Goal: Complete application form: Complete application form

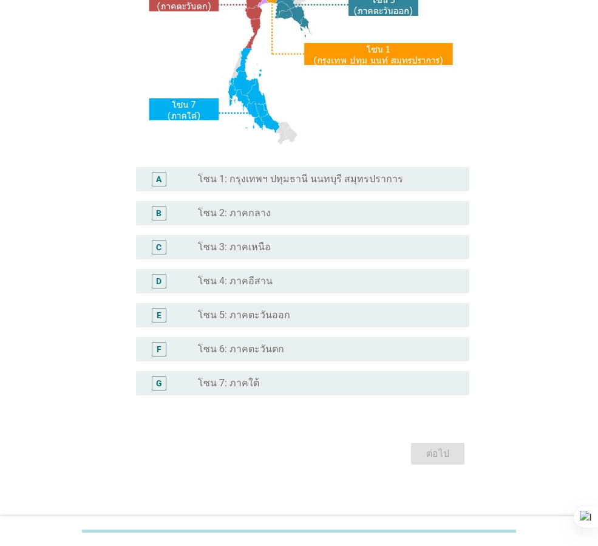
scroll to position [228, 0]
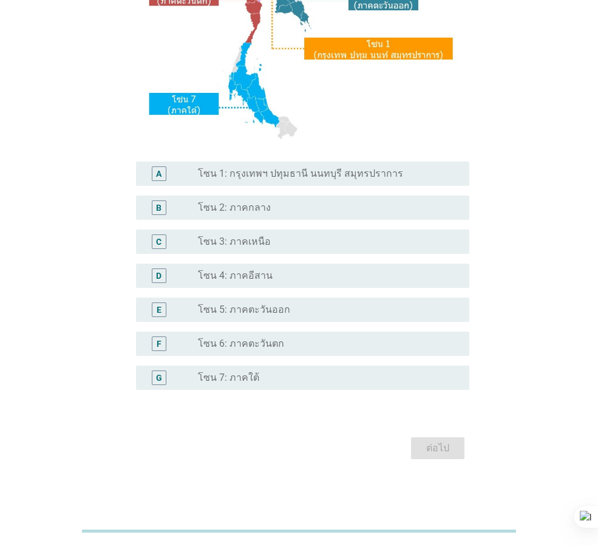
click at [322, 207] on div "radio_button_unchecked โซน 2: ภาคกลาง" at bounding box center [324, 207] width 252 height 12
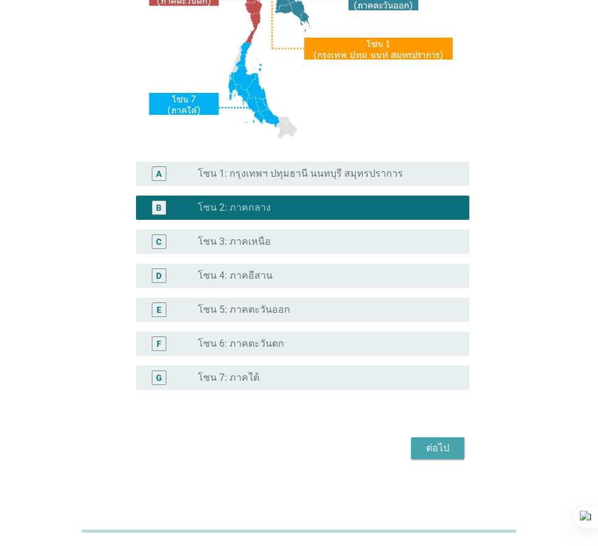
click at [439, 450] on div "ต่อไป" at bounding box center [438, 448] width 34 height 15
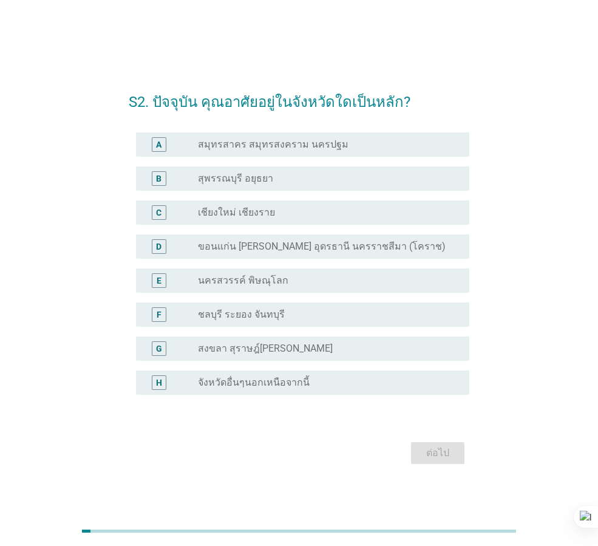
click at [280, 389] on div "radio_button_unchecked จังหวัดอื่นๆนอกเหนือจากนี้" at bounding box center [329, 382] width 262 height 15
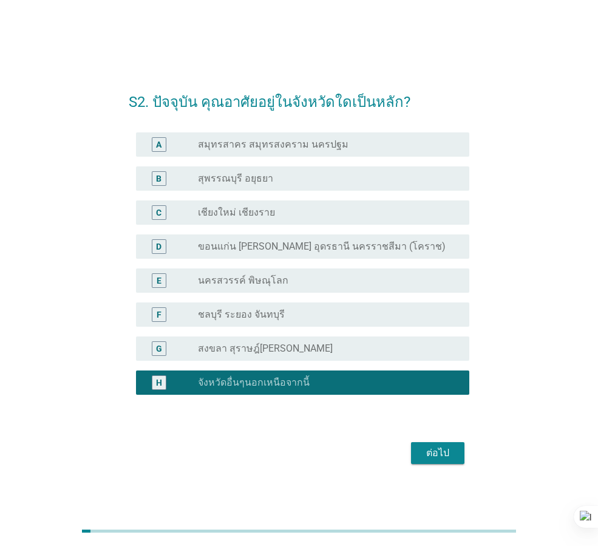
click at [431, 447] on div "ต่อไป" at bounding box center [438, 452] width 34 height 15
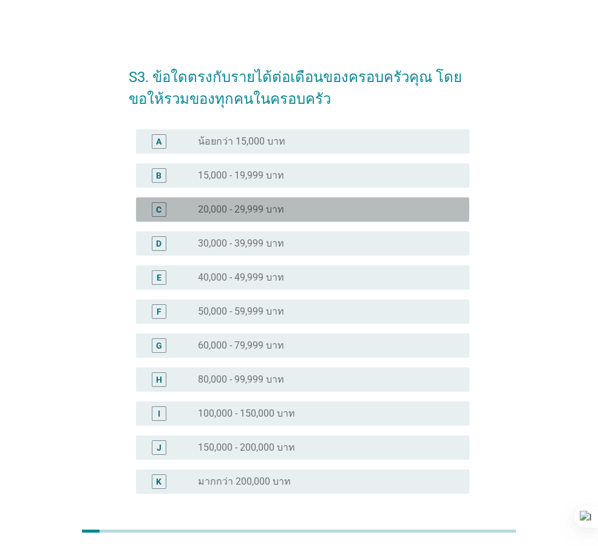
click at [262, 217] on div "C radio_button_unchecked 20,000 - 29,999 บาท" at bounding box center [302, 209] width 333 height 24
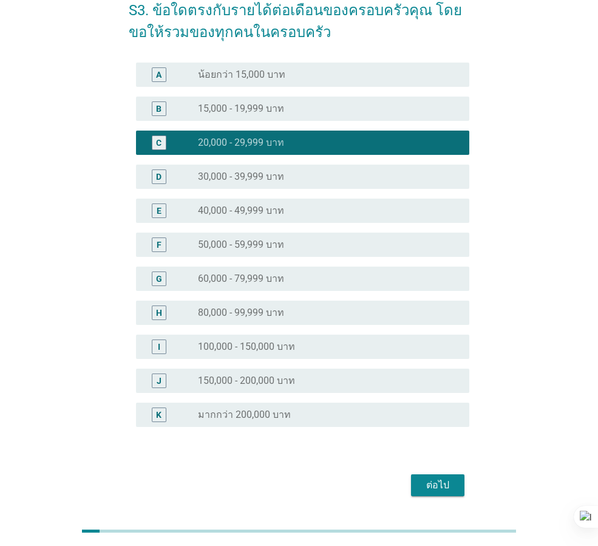
scroll to position [104, 0]
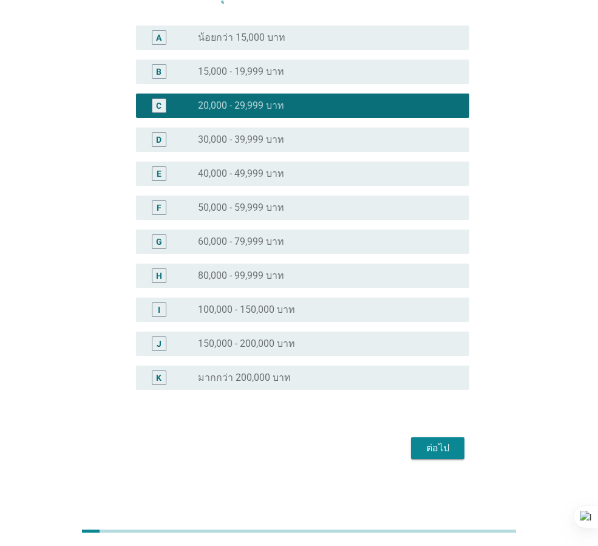
click at [418, 455] on button "ต่อไป" at bounding box center [437, 448] width 53 height 22
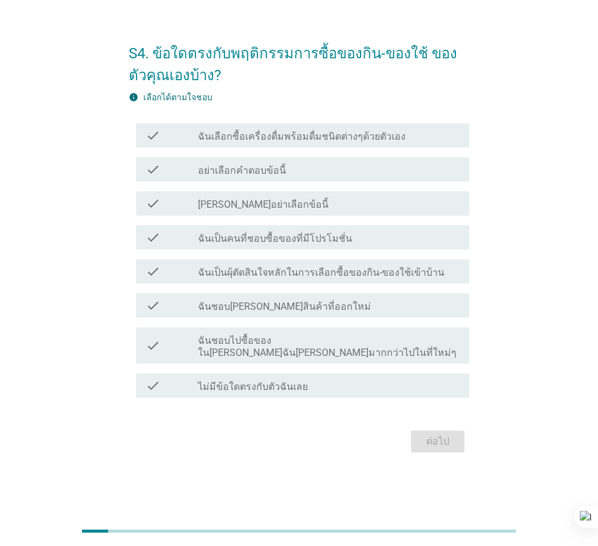
scroll to position [0, 0]
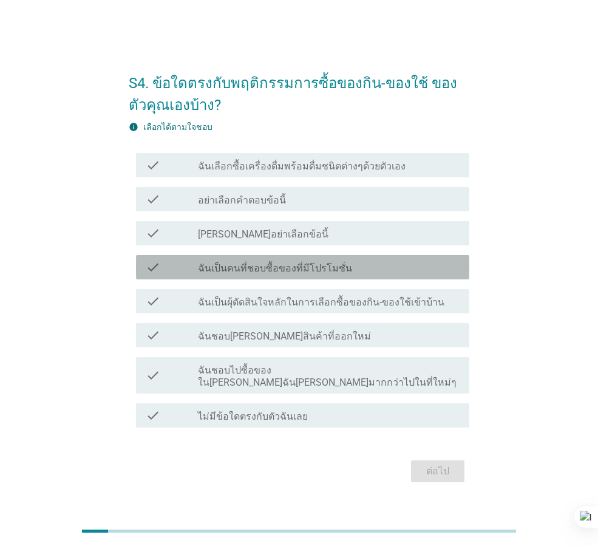
click at [298, 270] on label "ฉันเป็นคนที่ชอบซื้อของที่มีโปรโมชั่น" at bounding box center [275, 268] width 154 height 12
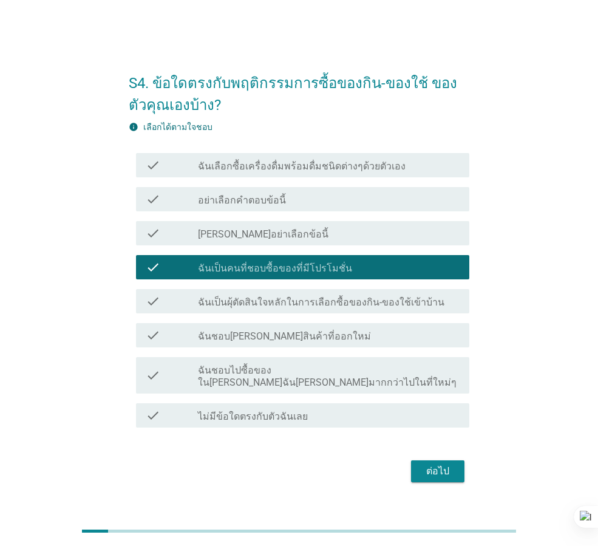
click at [244, 347] on div "check check_box_outline_blank ฉันชอบ[PERSON_NAME]สินค้าที่ออกใหม่" at bounding box center [302, 335] width 333 height 24
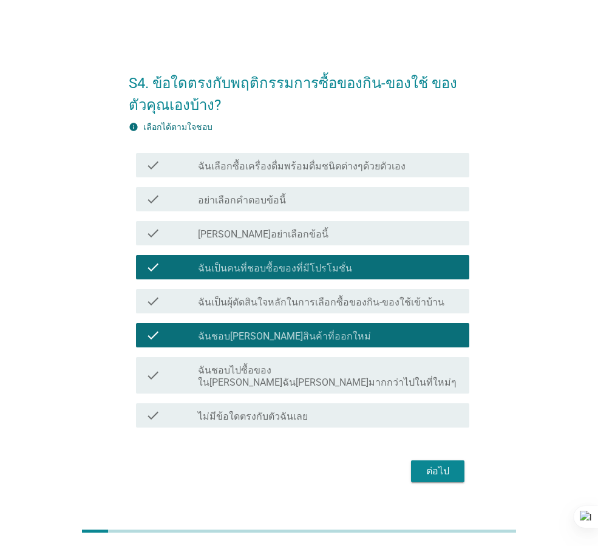
click at [250, 177] on div "check check_box_outline_blank ฉันเลือกซื้อเครื่องดื่มพร้อมดื่มชนิดต่างๆด้วยตัวเ…" at bounding box center [302, 165] width 333 height 24
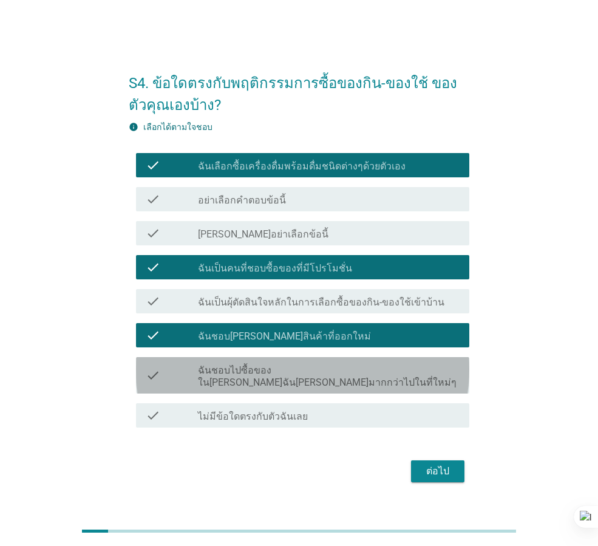
click at [286, 385] on div "check check_box_outline_blank ฉันชอบไปซื้อของใน[PERSON_NAME]ฉัน[PERSON_NAME]มาก…" at bounding box center [302, 375] width 333 height 36
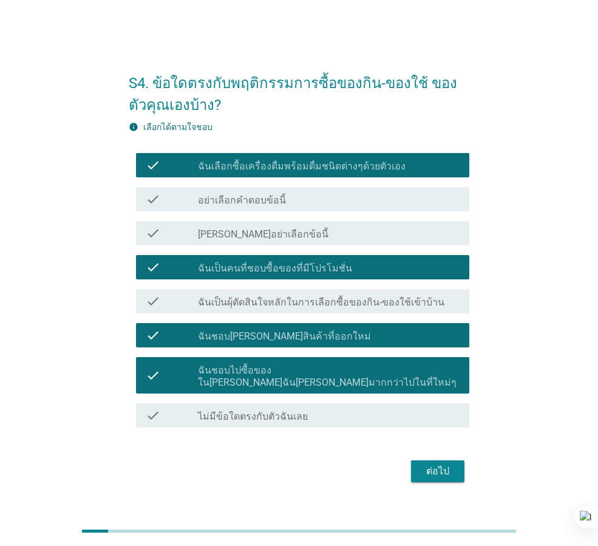
click at [326, 367] on div "check check_box_outline_blank ฉันชอบไปซื้อของใน[PERSON_NAME]ฉัน[PERSON_NAME]มาก…" at bounding box center [302, 375] width 333 height 36
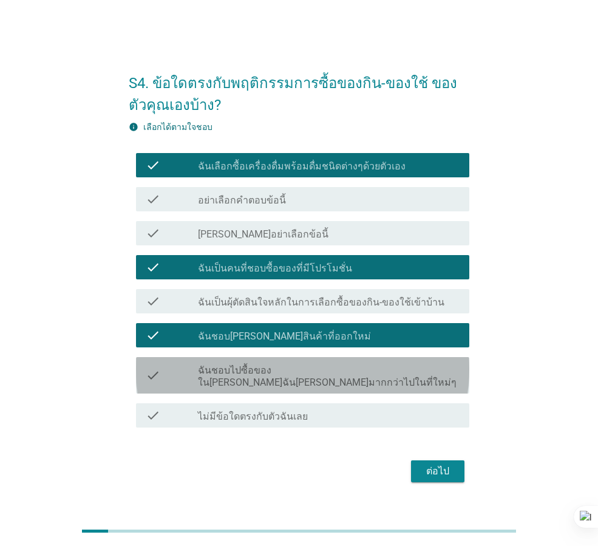
click at [322, 376] on label "ฉันชอบไปซื้อของใน[PERSON_NAME]ฉัน[PERSON_NAME]มากกว่าไปในที่ใหม่ๆ" at bounding box center [329, 376] width 262 height 24
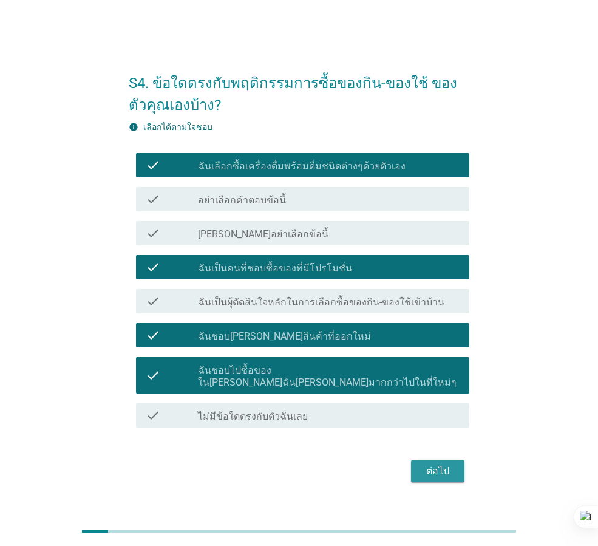
click at [442, 469] on div "ต่อไป" at bounding box center [438, 471] width 34 height 15
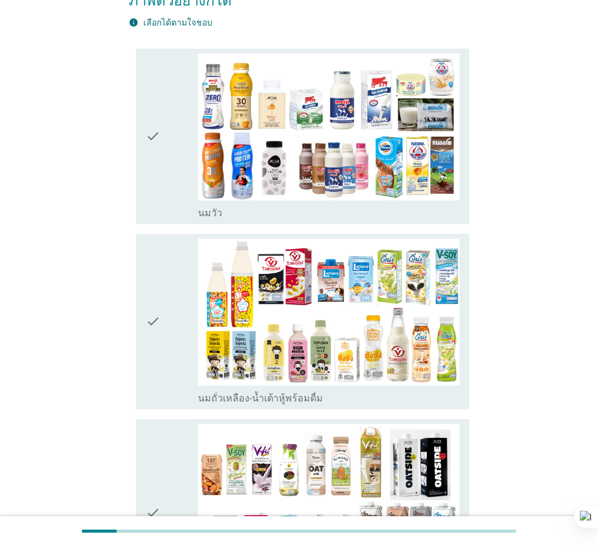
scroll to position [182, 0]
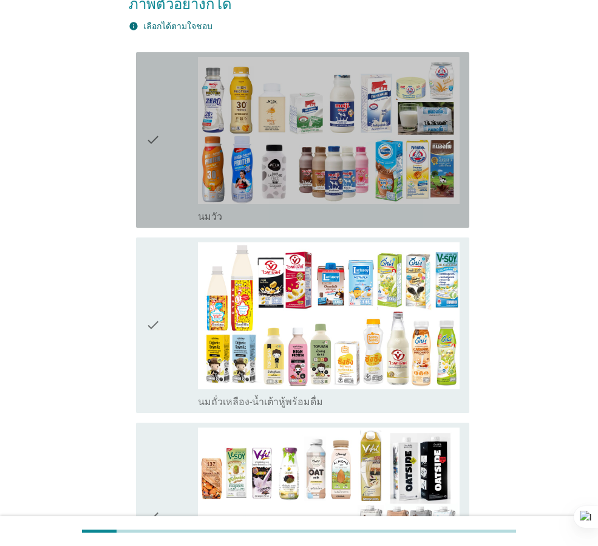
drag, startPoint x: 166, startPoint y: 138, endPoint x: 181, endPoint y: 182, distance: 46.3
click at [165, 138] on div "check" at bounding box center [172, 140] width 52 height 166
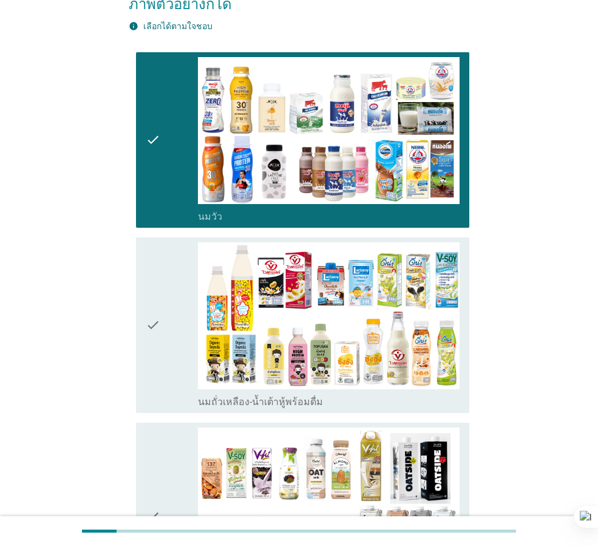
click at [184, 279] on div "check" at bounding box center [172, 325] width 52 height 166
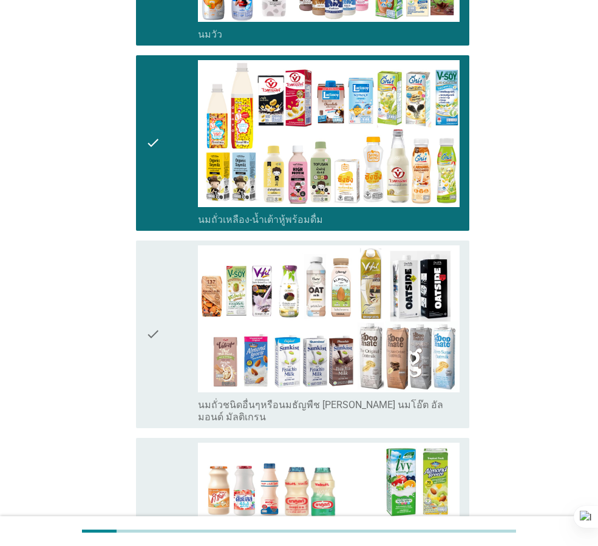
click at [163, 306] on div "check" at bounding box center [172, 334] width 52 height 178
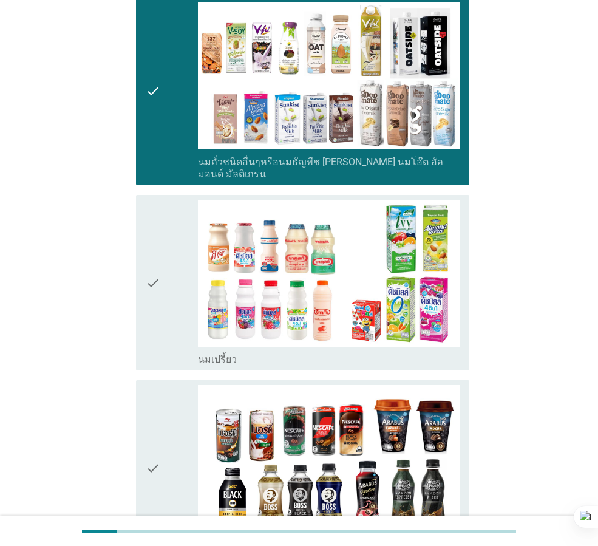
click at [136, 285] on div "check check_box_outline_blank นมเปรี้ยว" at bounding box center [302, 282] width 333 height 175
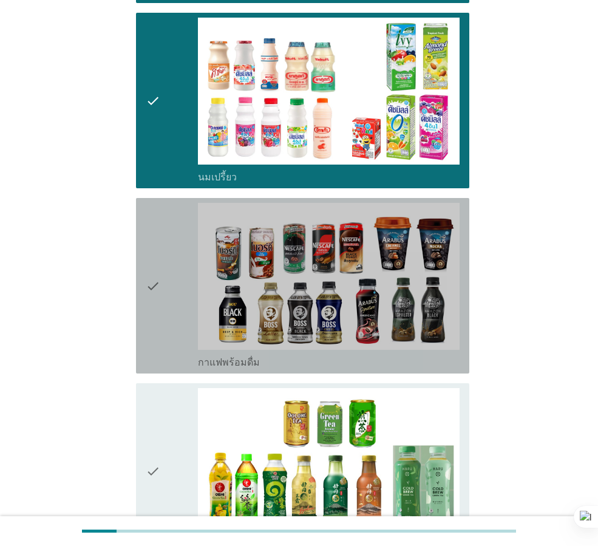
click at [137, 286] on div "check check_box_outline_blank กาแฟพร้อมดื่ม" at bounding box center [302, 285] width 333 height 175
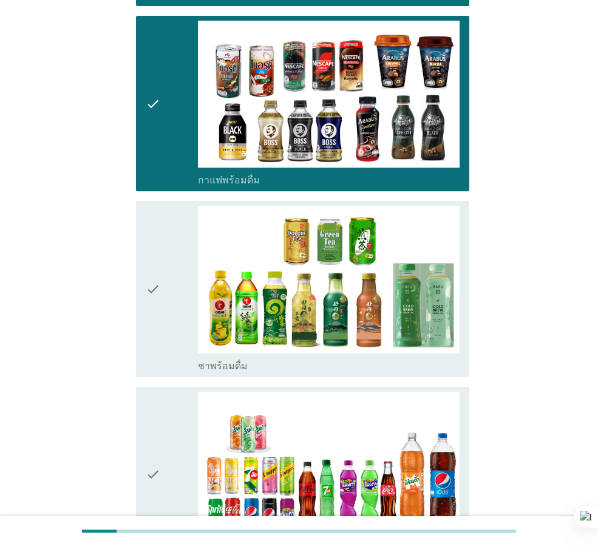
click at [138, 287] on div "check check_box_outline_blank ชาพร้อมดื่ม" at bounding box center [302, 288] width 333 height 175
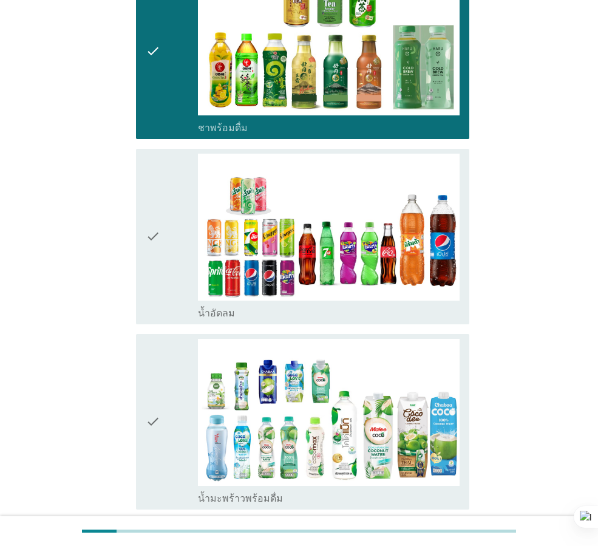
scroll to position [1214, 0]
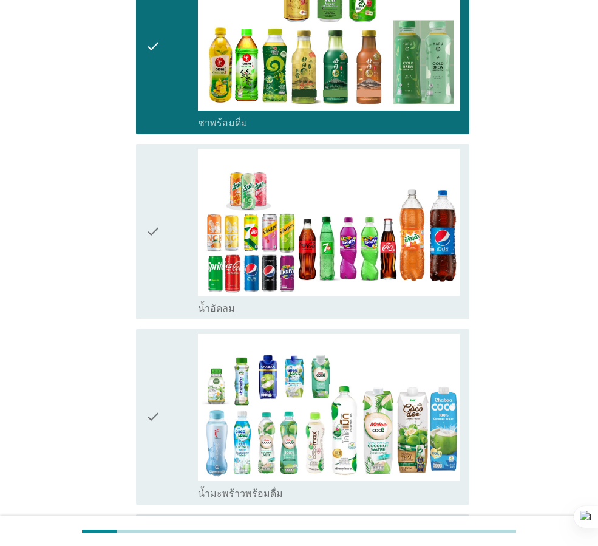
click at [151, 266] on icon "check" at bounding box center [153, 232] width 15 height 166
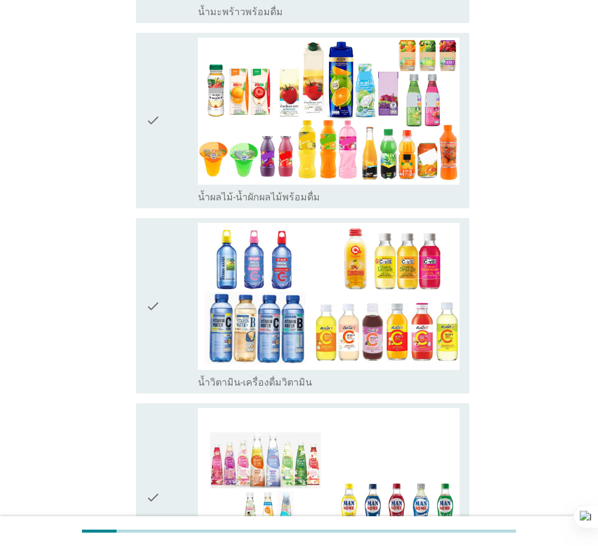
scroll to position [1699, 0]
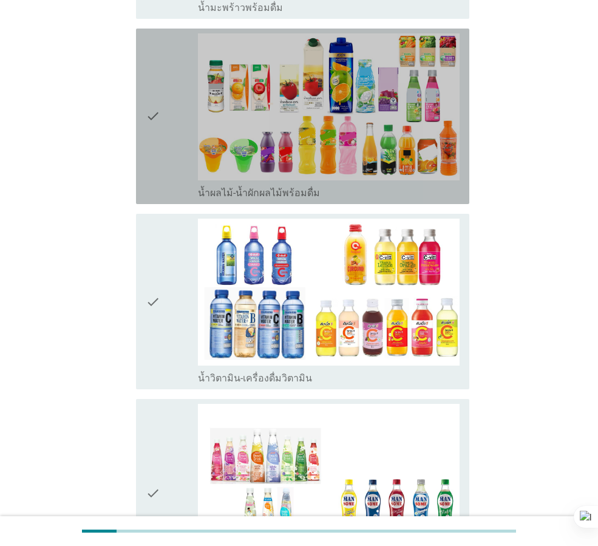
click at [160, 154] on icon "check" at bounding box center [153, 116] width 15 height 166
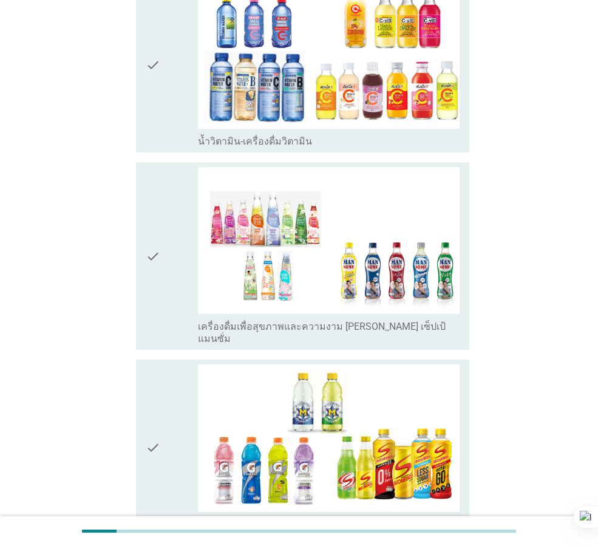
scroll to position [2003, 0]
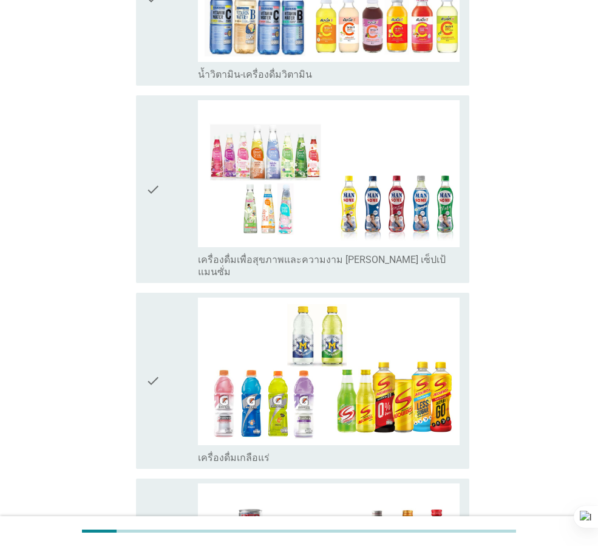
click at [160, 215] on icon "check" at bounding box center [153, 189] width 15 height 178
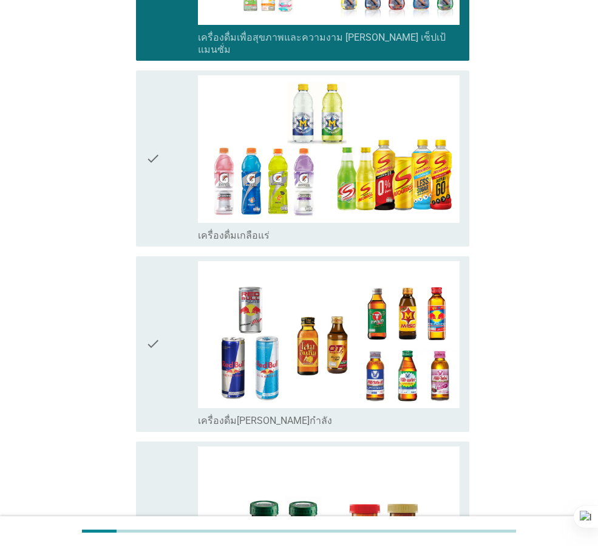
scroll to position [2245, 0]
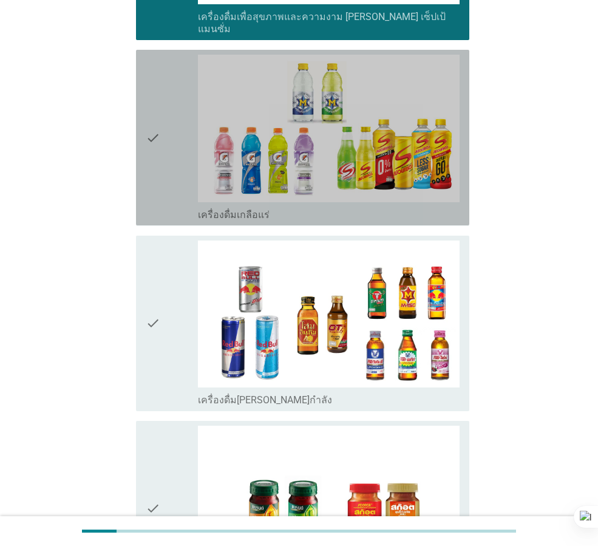
click at [161, 129] on div "check" at bounding box center [172, 138] width 52 height 166
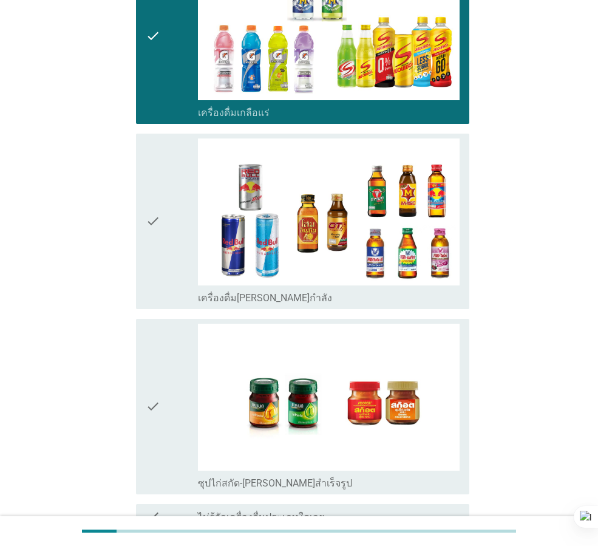
scroll to position [2367, 0]
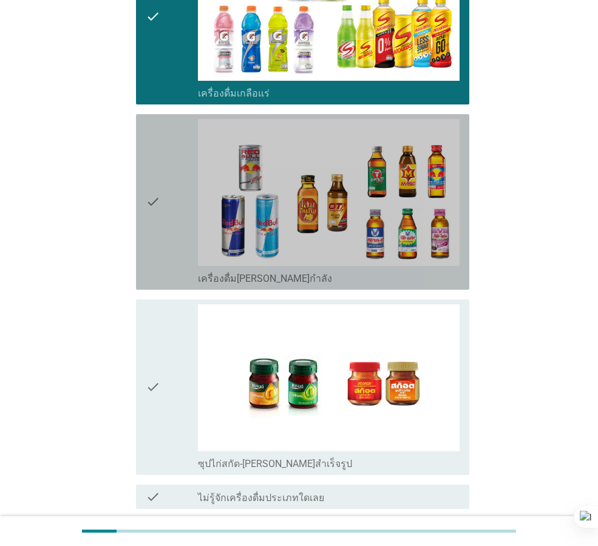
click at [160, 211] on icon "check" at bounding box center [153, 202] width 15 height 166
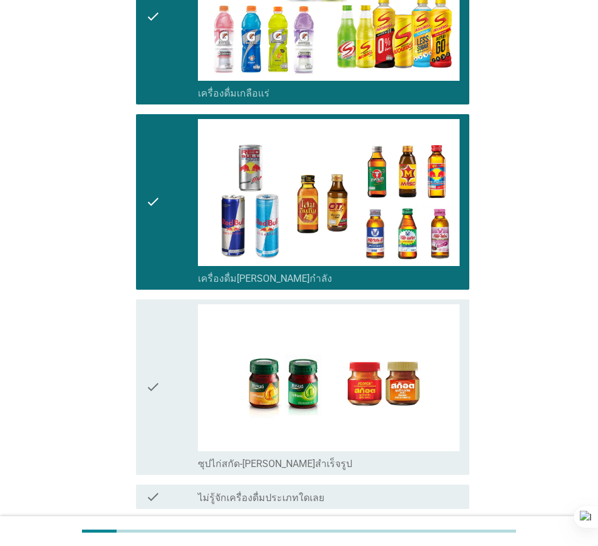
click at [153, 319] on icon "check" at bounding box center [153, 387] width 15 height 166
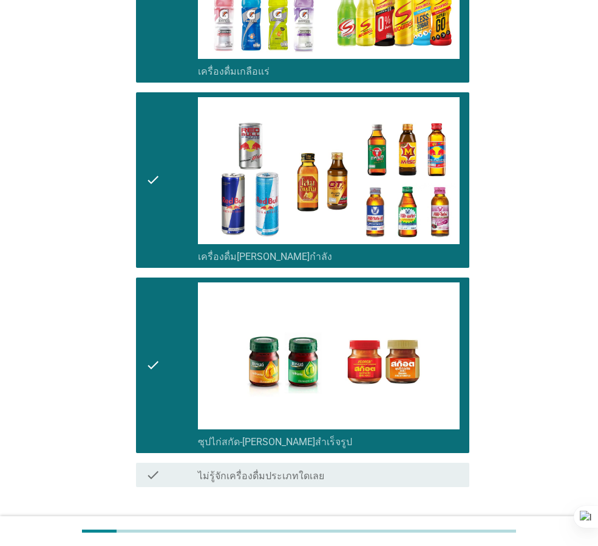
scroll to position [2425, 0]
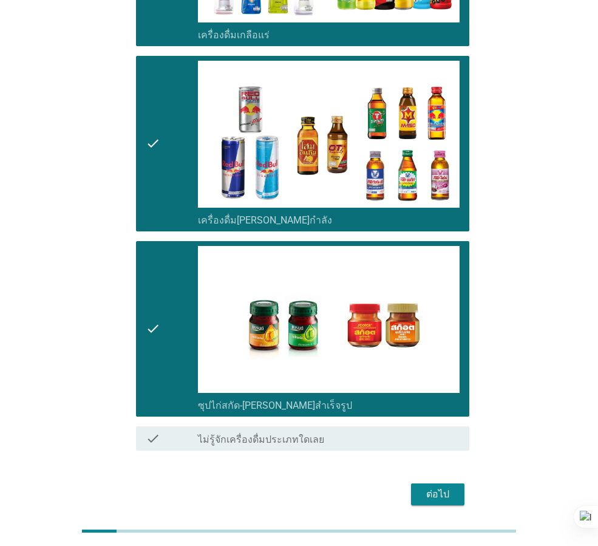
click at [431, 487] on div "ต่อไป" at bounding box center [438, 494] width 34 height 15
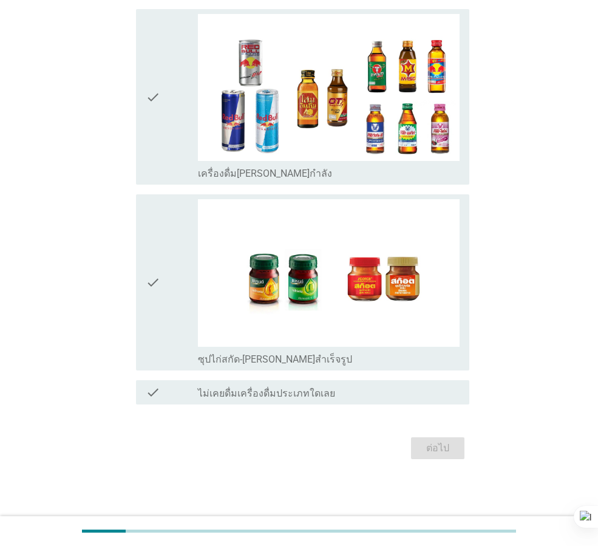
scroll to position [0, 0]
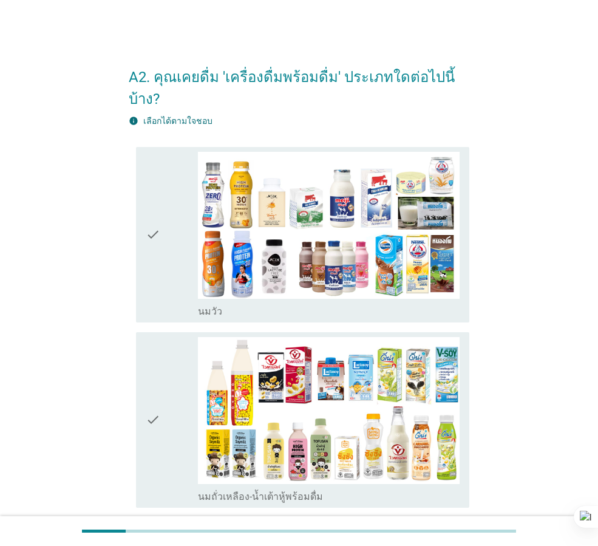
click at [143, 242] on div "check check_box_outline_blank [PERSON_NAME]" at bounding box center [302, 234] width 333 height 175
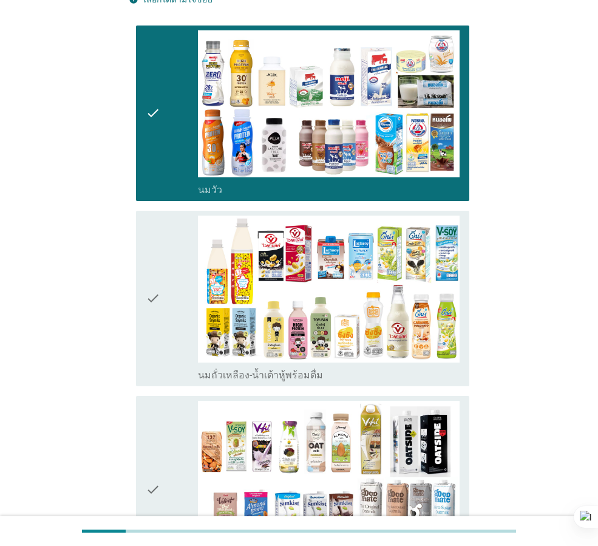
click at [146, 258] on icon "check" at bounding box center [153, 298] width 15 height 166
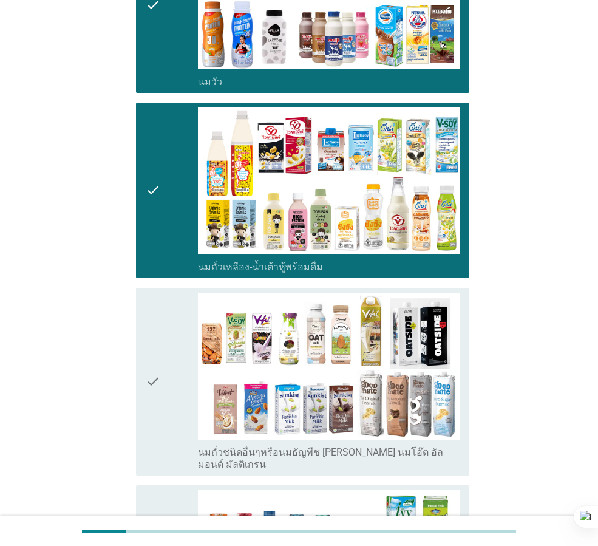
scroll to position [303, 0]
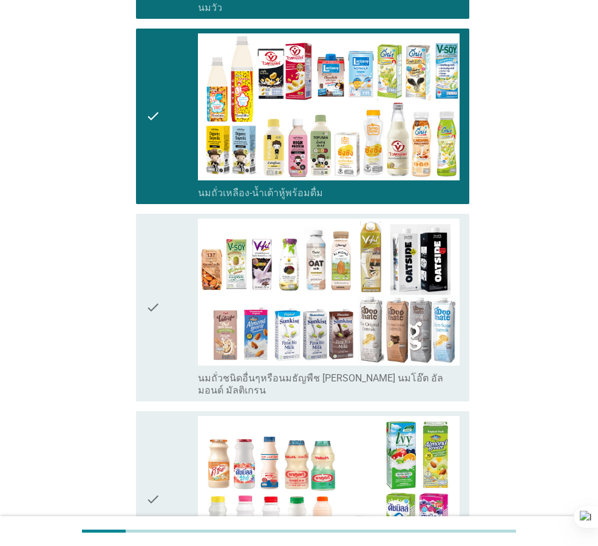
click at [147, 261] on icon "check" at bounding box center [153, 307] width 15 height 178
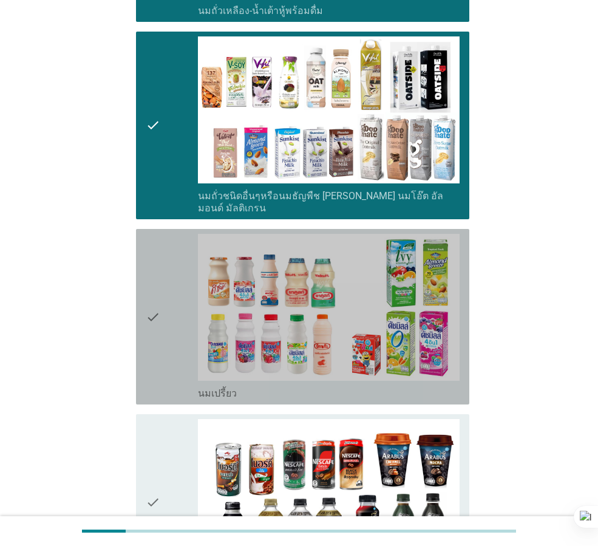
click at [147, 270] on icon "check" at bounding box center [153, 317] width 15 height 166
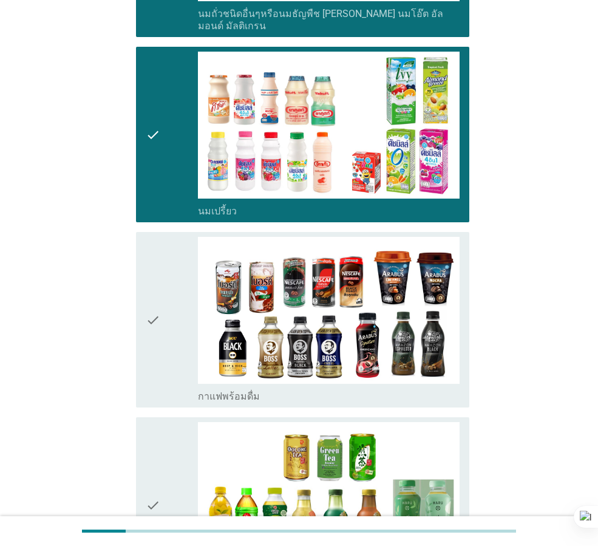
click at [147, 270] on icon "check" at bounding box center [153, 320] width 15 height 166
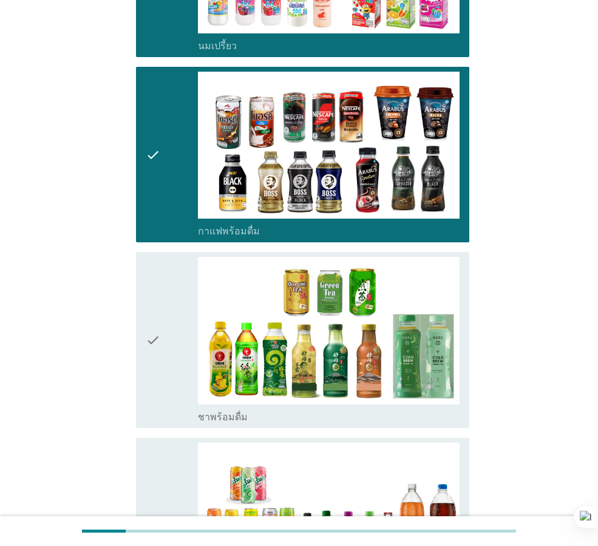
scroll to position [910, 0]
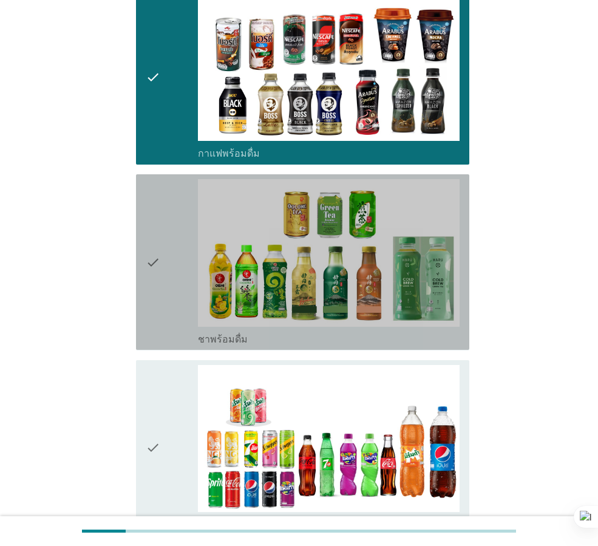
click at [147, 270] on icon "check" at bounding box center [153, 262] width 15 height 166
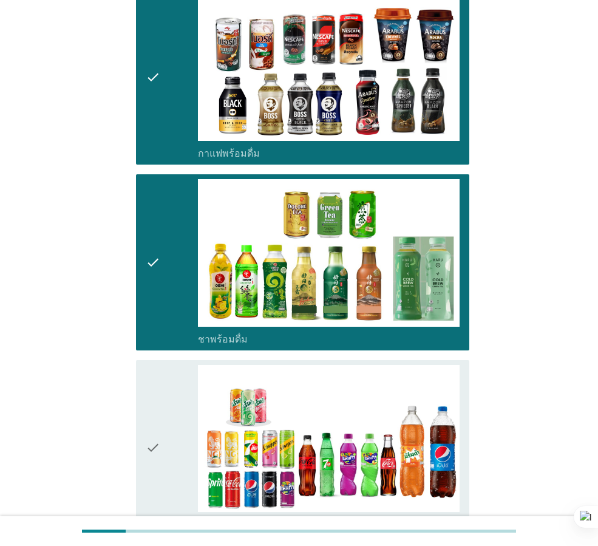
click at [138, 369] on div "check check_box_outline_blank น้ำอัดลม" at bounding box center [302, 447] width 333 height 175
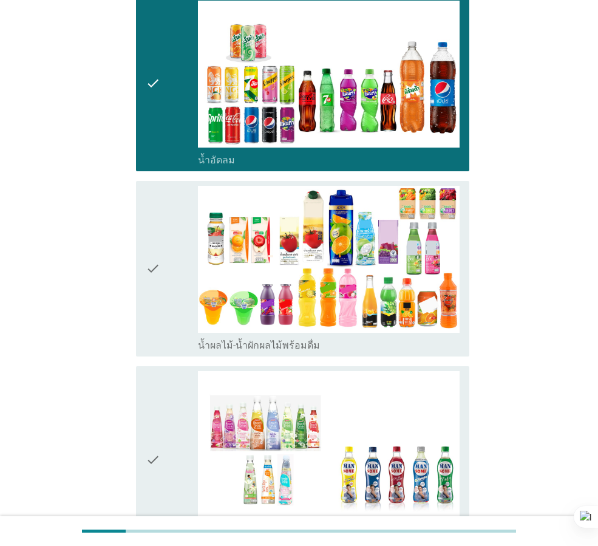
click at [154, 264] on icon "check" at bounding box center [153, 269] width 15 height 166
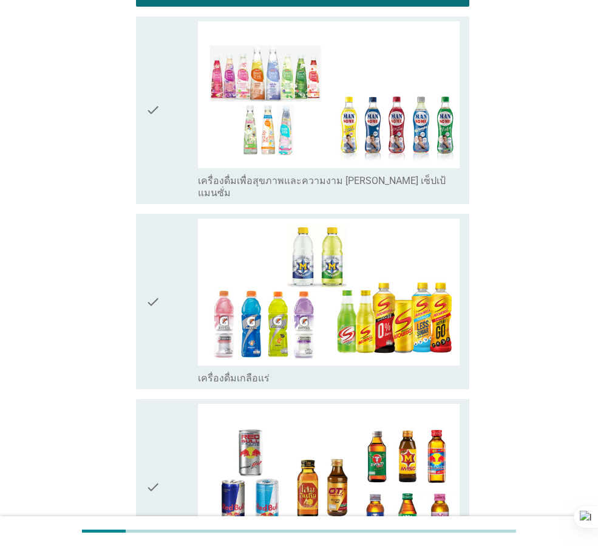
scroll to position [1639, 0]
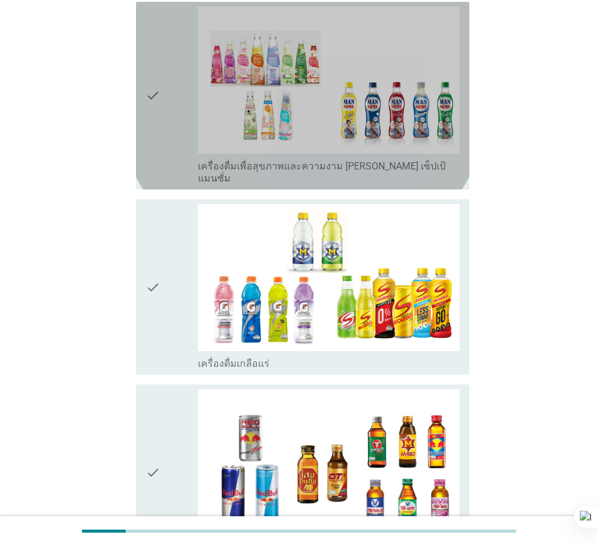
click at [171, 113] on div "check" at bounding box center [172, 96] width 52 height 178
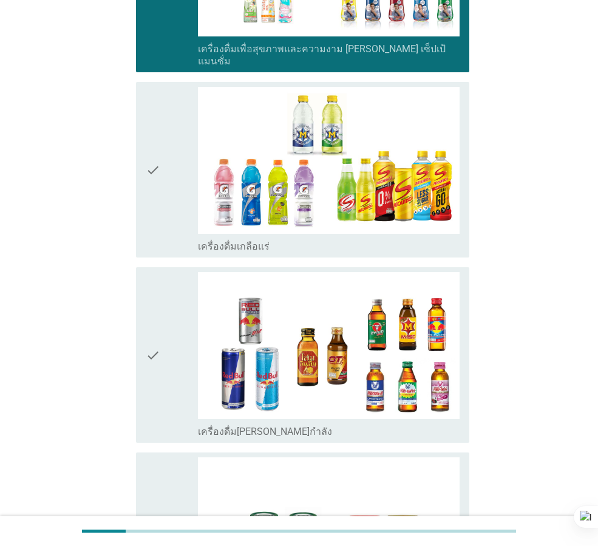
scroll to position [1968, 0]
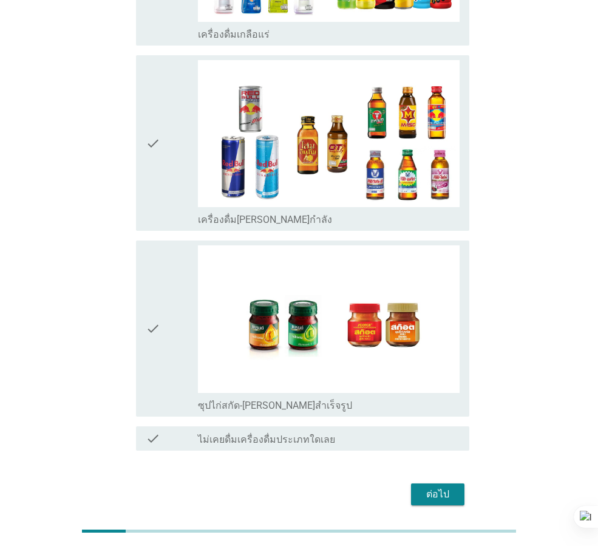
click at [155, 248] on icon "check" at bounding box center [153, 328] width 15 height 166
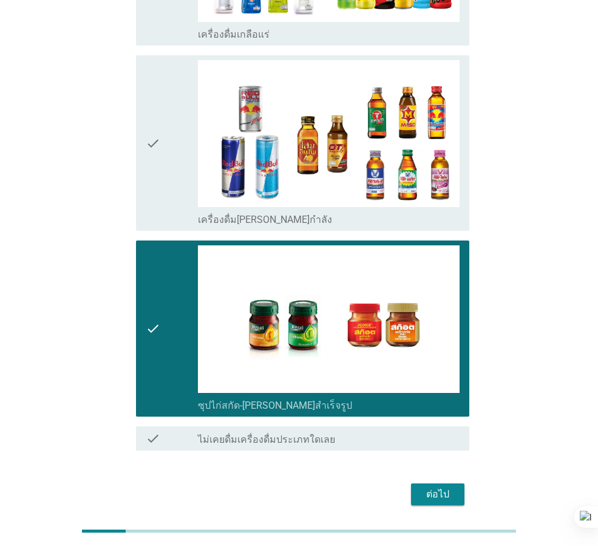
click at [417, 479] on div "ต่อไป" at bounding box center [299, 493] width 340 height 29
click at [421, 487] on div "ต่อไป" at bounding box center [438, 494] width 34 height 15
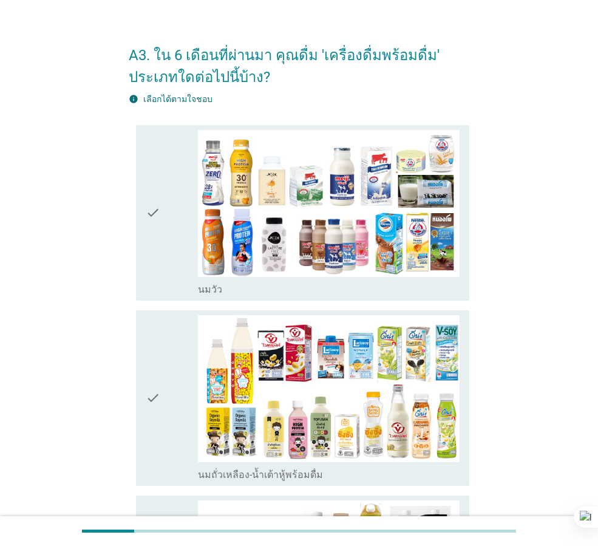
scroll to position [182, 0]
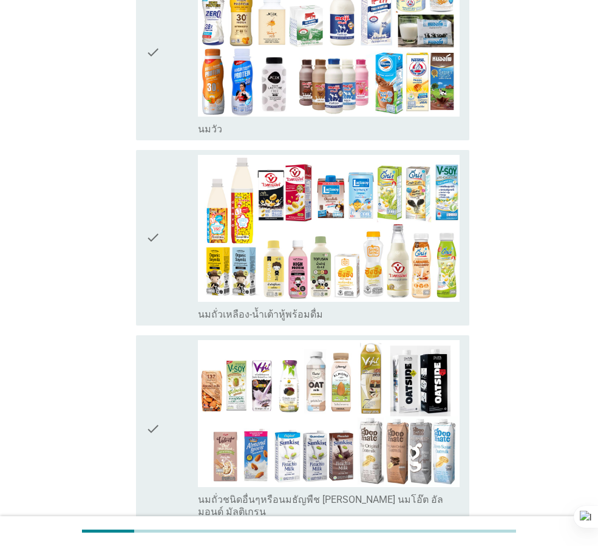
click at [165, 109] on div "check" at bounding box center [172, 53] width 52 height 166
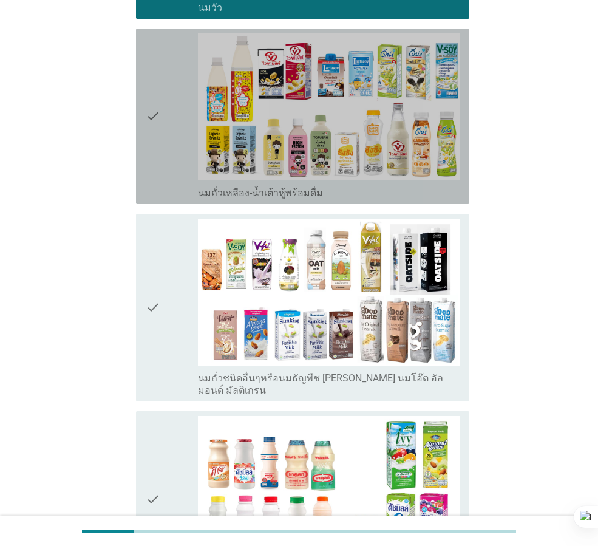
click at [157, 168] on icon "check" at bounding box center [153, 116] width 15 height 166
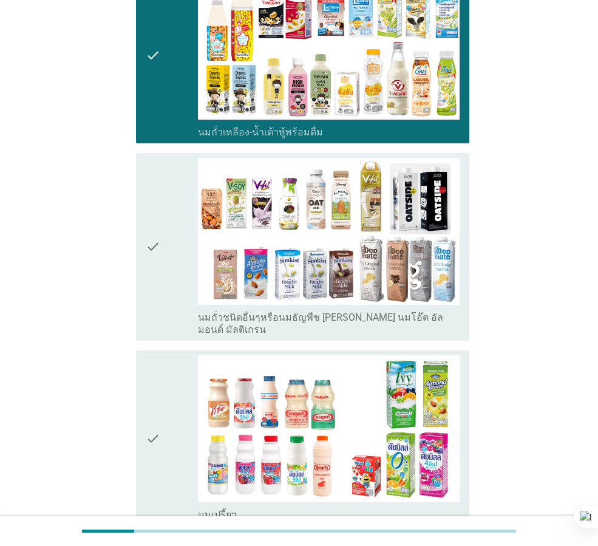
click at [158, 229] on icon "check" at bounding box center [153, 247] width 15 height 178
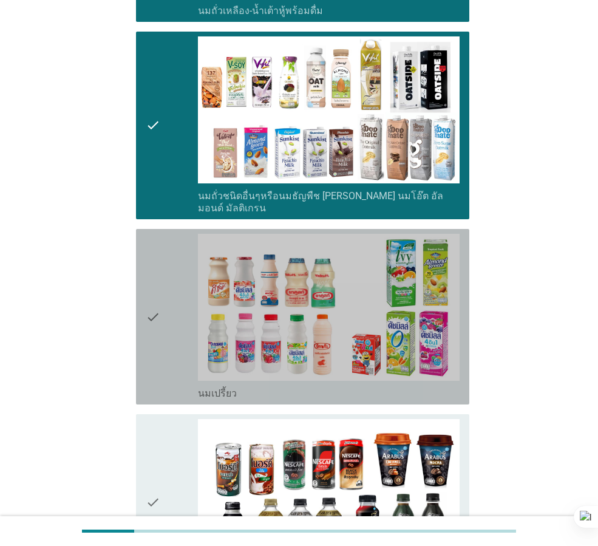
click at [163, 239] on div "check" at bounding box center [172, 317] width 52 height 166
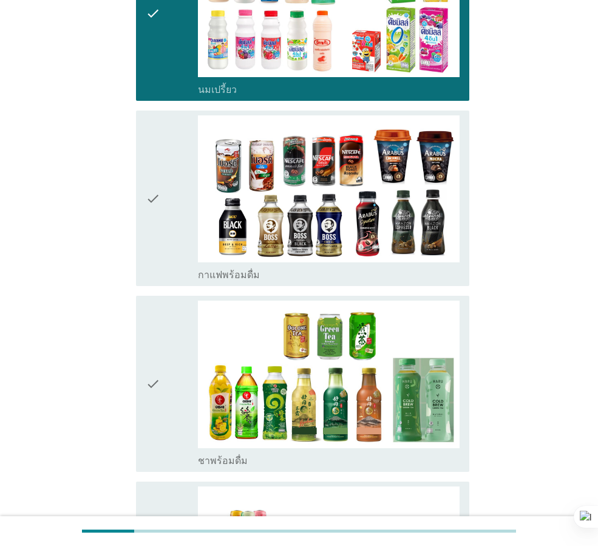
click at [164, 236] on div "check" at bounding box center [172, 198] width 52 height 166
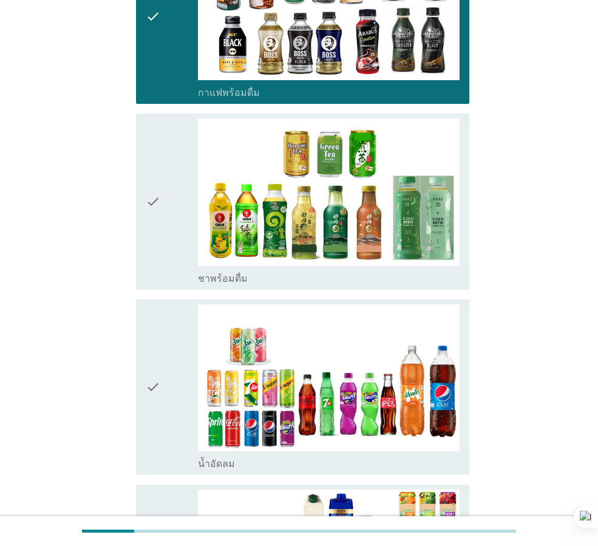
click at [164, 230] on div "check" at bounding box center [172, 201] width 52 height 166
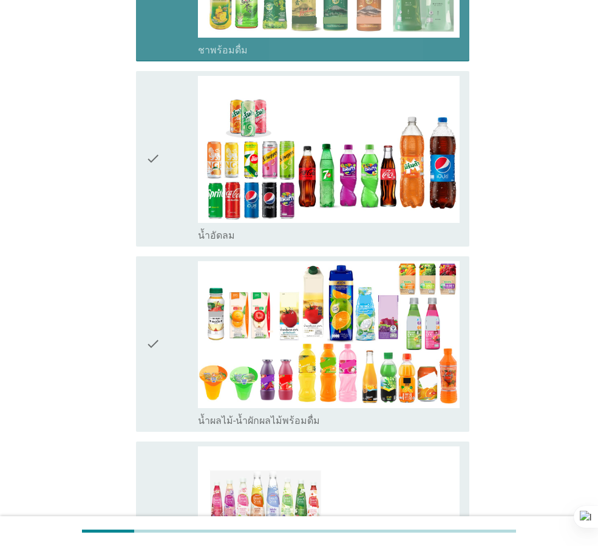
scroll to position [1214, 0]
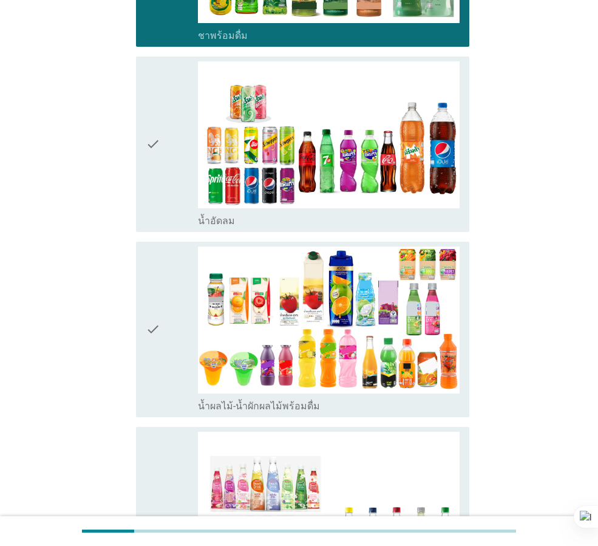
click at [164, 242] on div "check check_box_outline_blank น้ำผลไม้-น้ำผักผลไม้พร้อมดื่ม" at bounding box center [302, 329] width 333 height 175
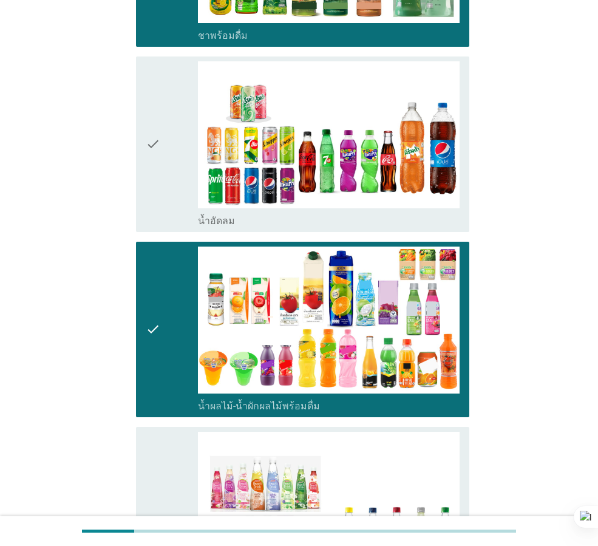
click at [161, 167] on div "check" at bounding box center [172, 144] width 52 height 166
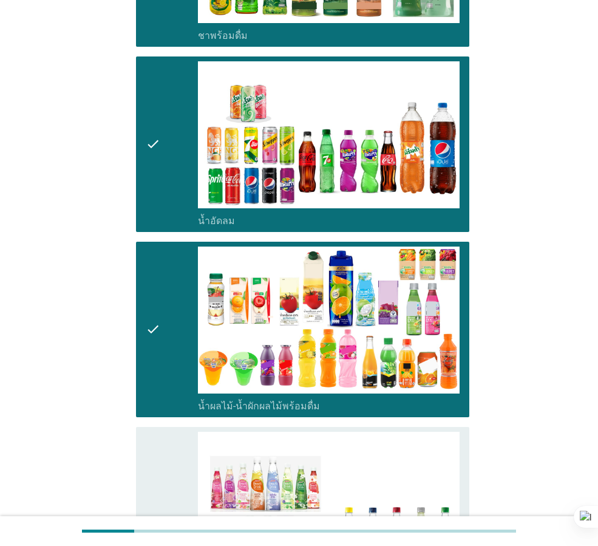
click at [161, 258] on div "check" at bounding box center [172, 329] width 52 height 166
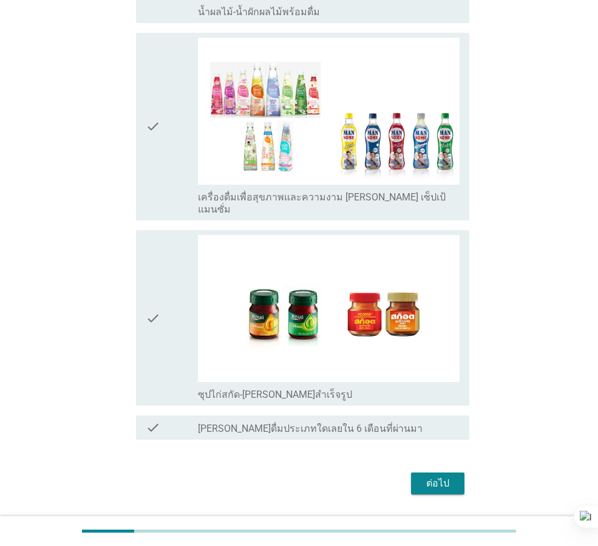
scroll to position [1619, 0]
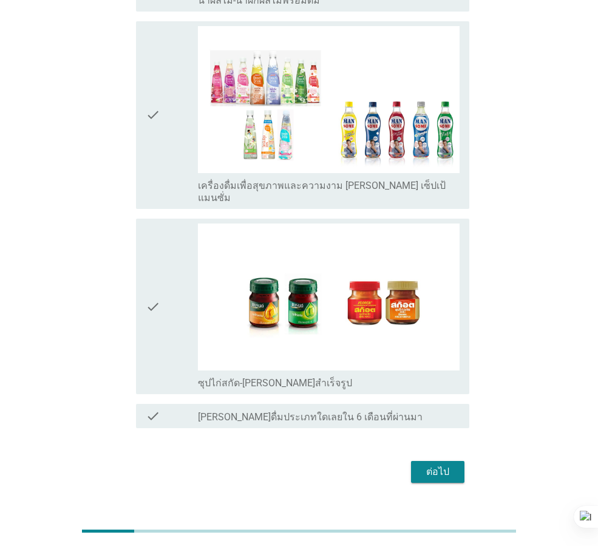
drag, startPoint x: 161, startPoint y: 246, endPoint x: 158, endPoint y: 284, distance: 38.4
click at [162, 246] on div "check" at bounding box center [172, 306] width 52 height 166
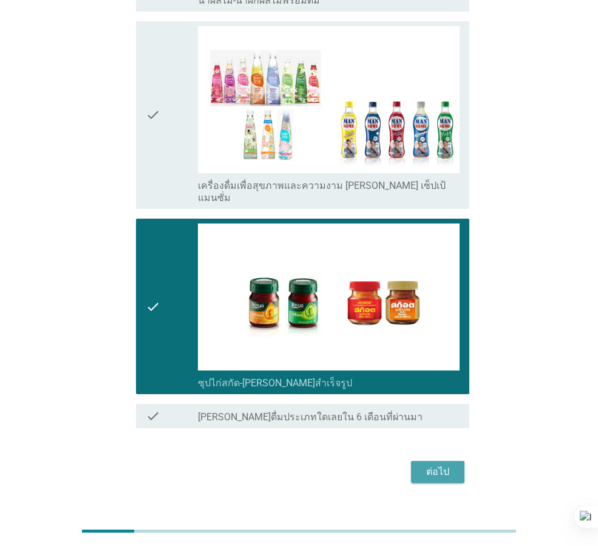
click at [464, 461] on button "ต่อไป" at bounding box center [437, 472] width 53 height 22
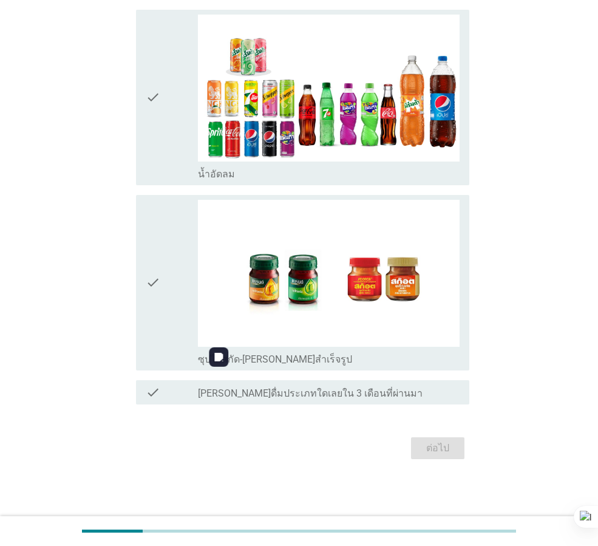
scroll to position [0, 0]
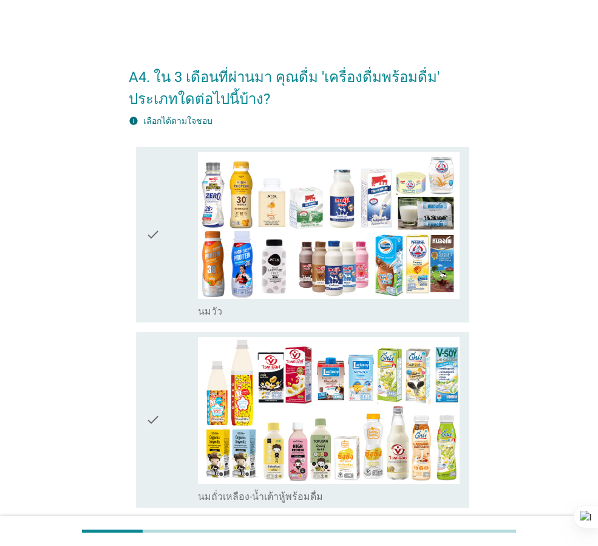
click at [131, 226] on div "check check_box_outline_blank [PERSON_NAME]" at bounding box center [299, 234] width 340 height 185
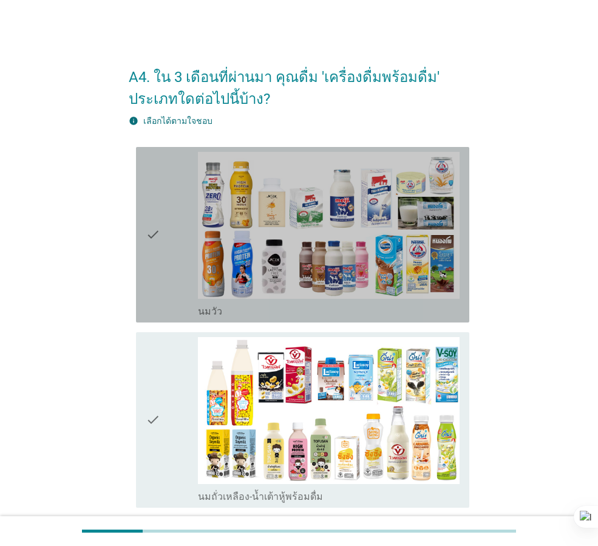
click at [152, 232] on icon "check" at bounding box center [153, 235] width 15 height 166
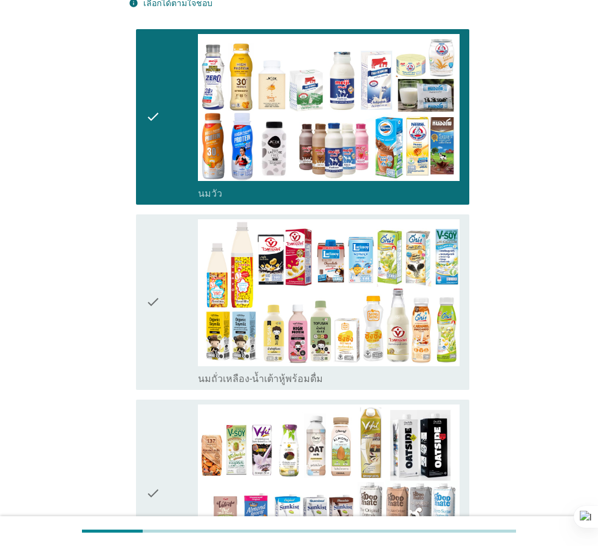
scroll to position [121, 0]
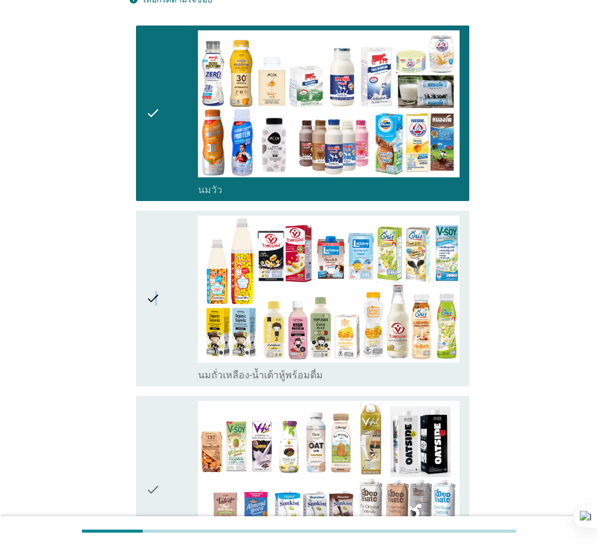
click at [156, 298] on icon "check" at bounding box center [153, 298] width 15 height 166
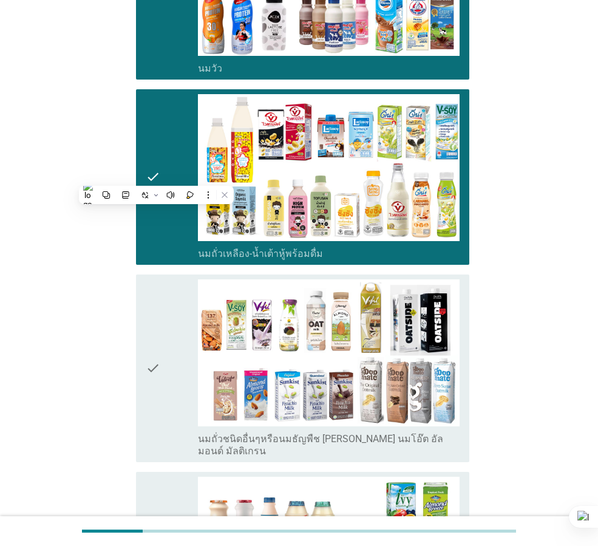
click at [157, 313] on icon "check" at bounding box center [153, 368] width 15 height 178
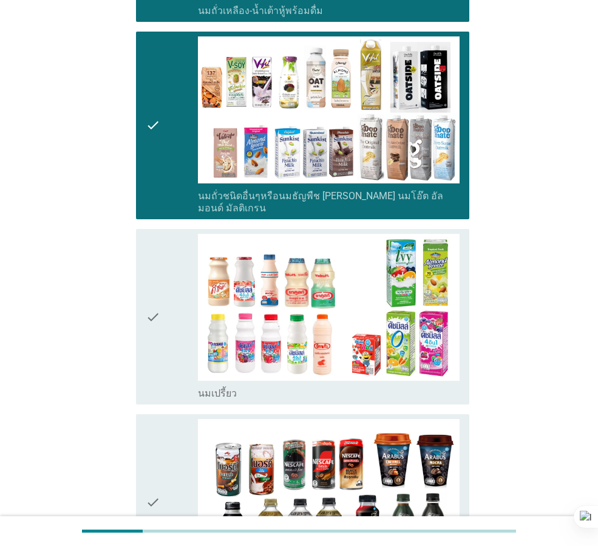
click at [158, 313] on icon "check" at bounding box center [153, 317] width 15 height 166
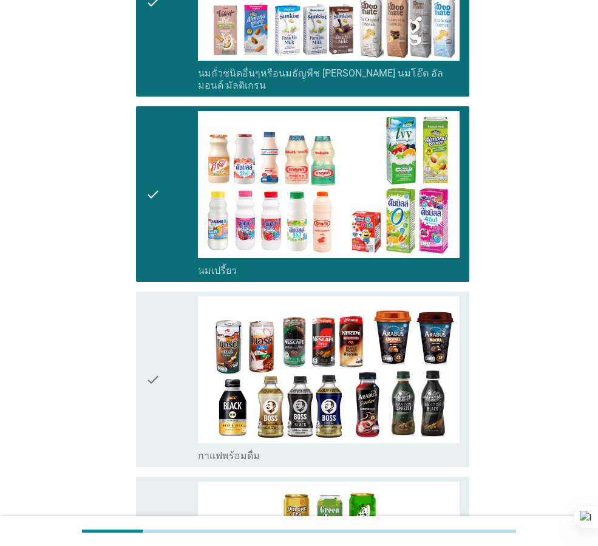
scroll to position [668, 0]
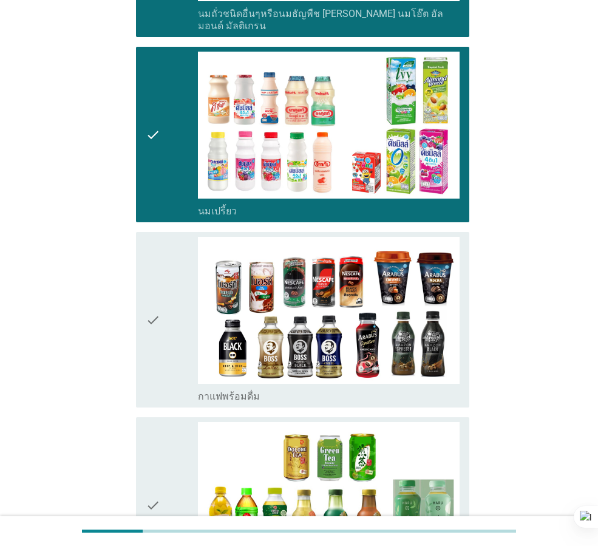
click at [158, 313] on icon "check" at bounding box center [153, 320] width 15 height 166
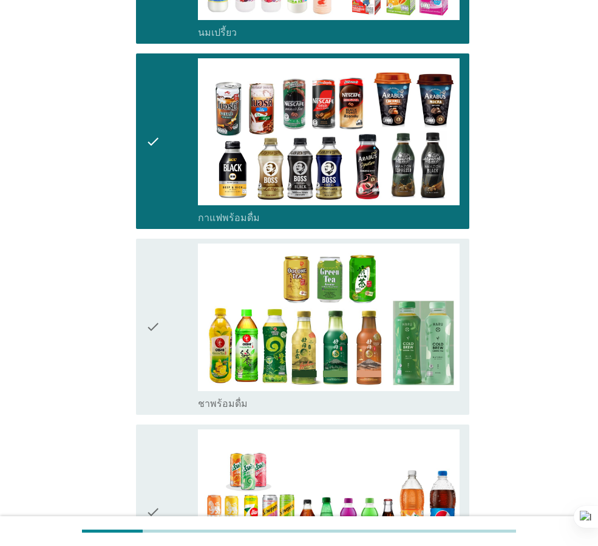
scroll to position [850, 0]
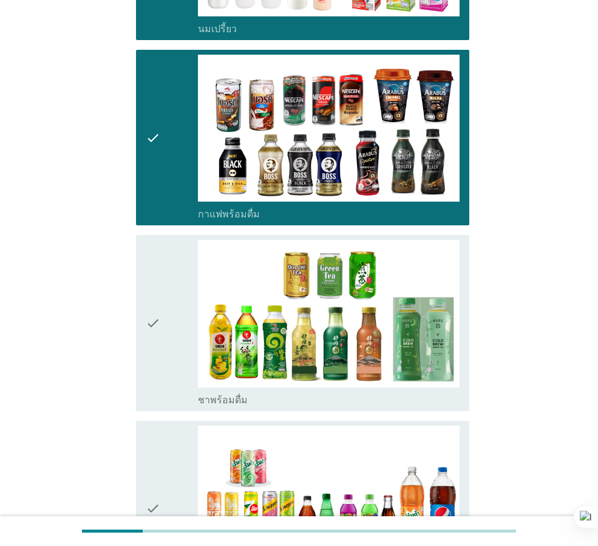
click at [145, 288] on div "check check_box_outline_blank ชาพร้อมดื่ม" at bounding box center [302, 322] width 333 height 175
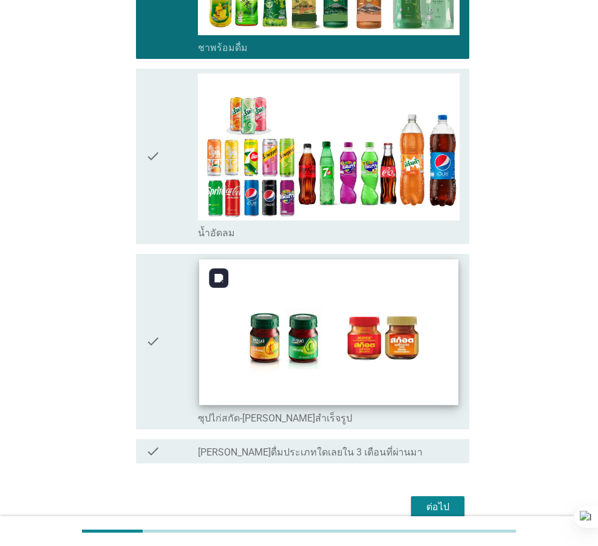
scroll to position [1214, 0]
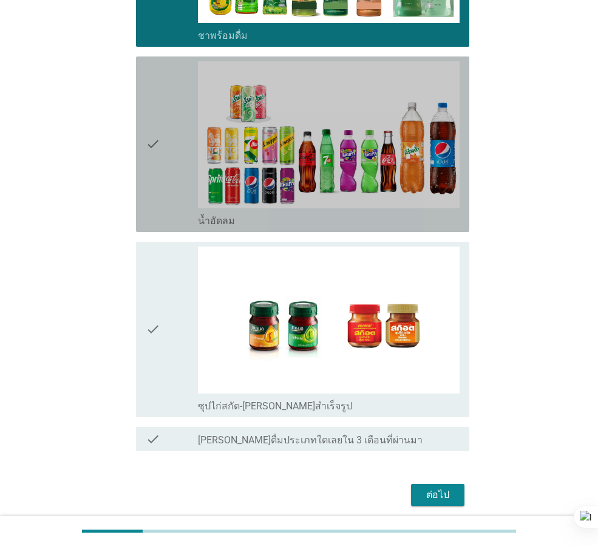
click at [144, 168] on div "check check_box_outline_blank น้ำอัดลม" at bounding box center [302, 143] width 333 height 175
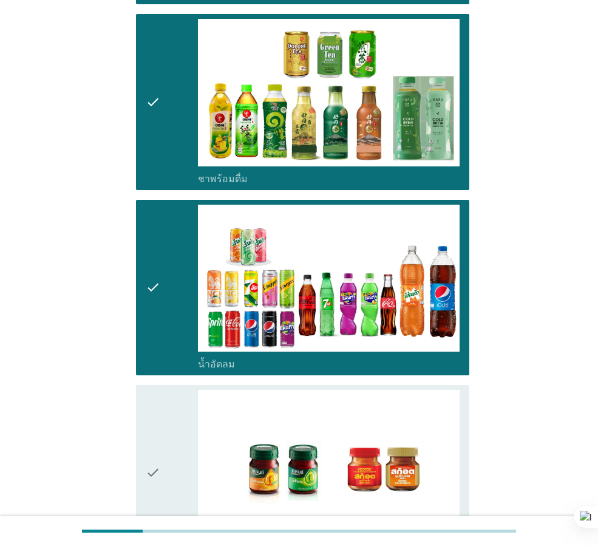
scroll to position [1032, 0]
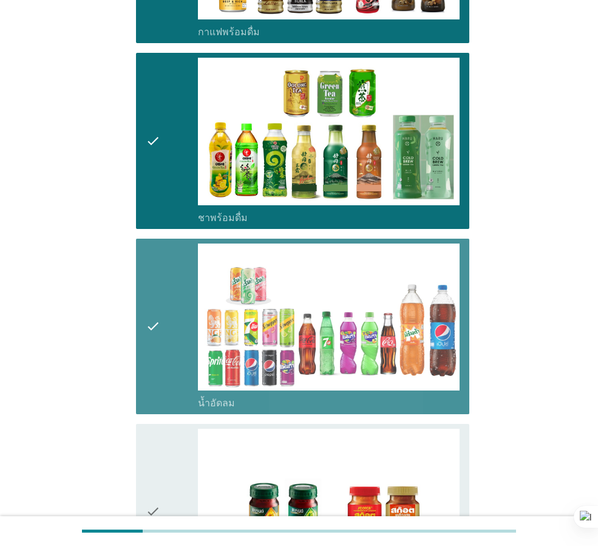
click at [143, 288] on div "check check_box_outline_blank น้ำอัดลม" at bounding box center [302, 326] width 333 height 175
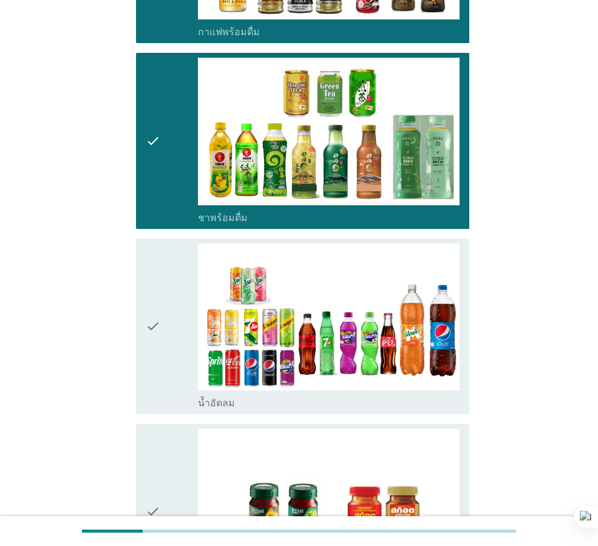
click at [141, 301] on div "check check_box_outline_blank น้ำอัดลม" at bounding box center [302, 326] width 333 height 175
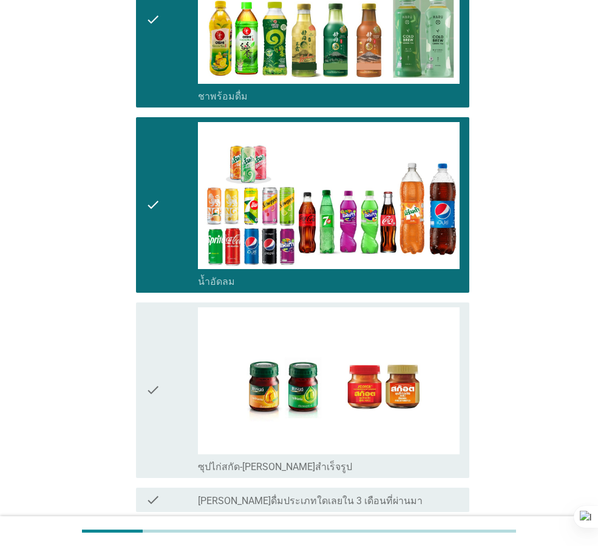
click at [143, 320] on div "check check_box ซุปไก่สกัด-[PERSON_NAME]สำเร็จรูป" at bounding box center [302, 389] width 333 height 175
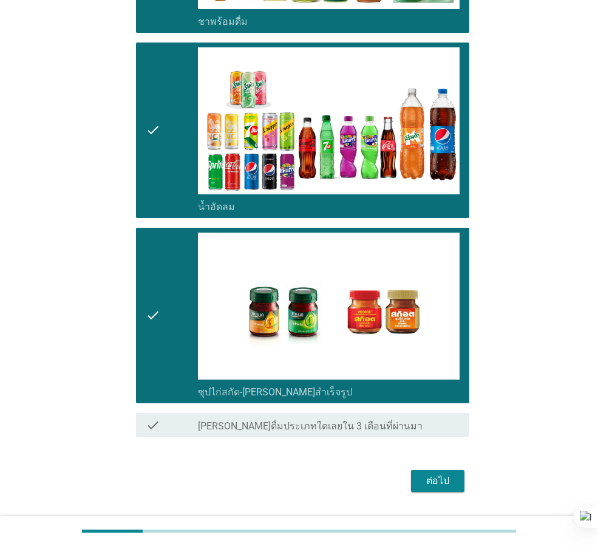
scroll to position [1248, 0]
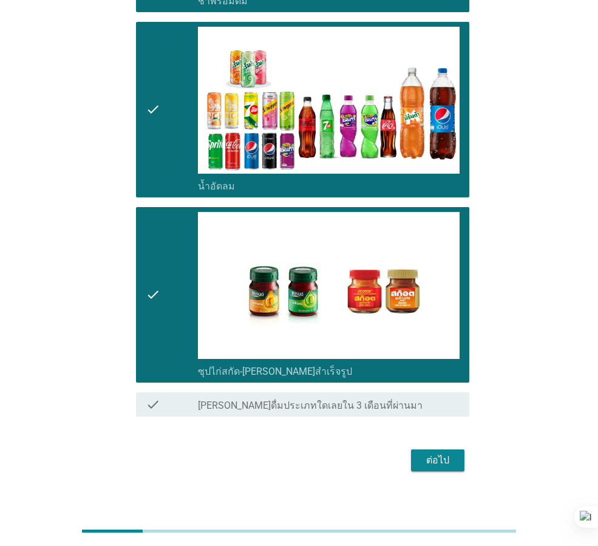
click at [416, 449] on button "ต่อไป" at bounding box center [437, 460] width 53 height 22
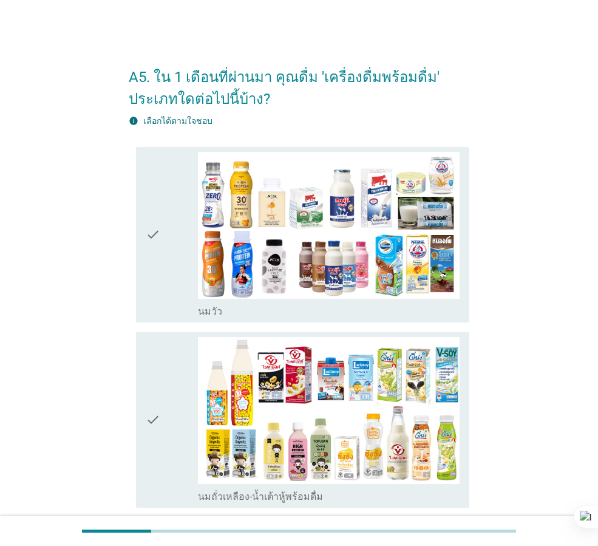
click at [140, 277] on div "check check_box_outline_blank [PERSON_NAME]" at bounding box center [302, 234] width 333 height 175
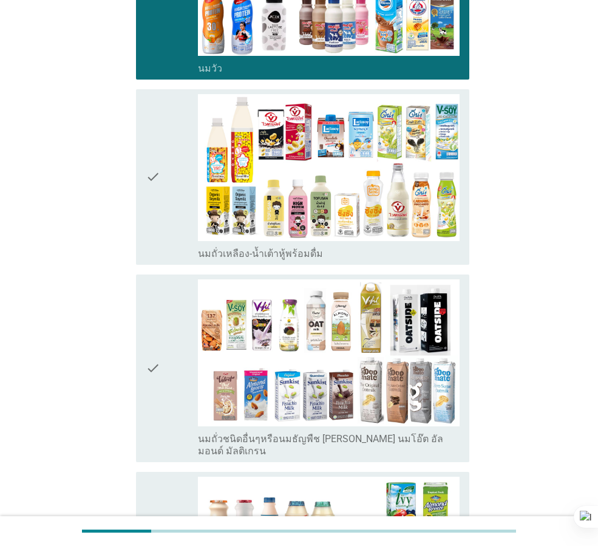
click at [154, 234] on icon "check" at bounding box center [153, 177] width 15 height 166
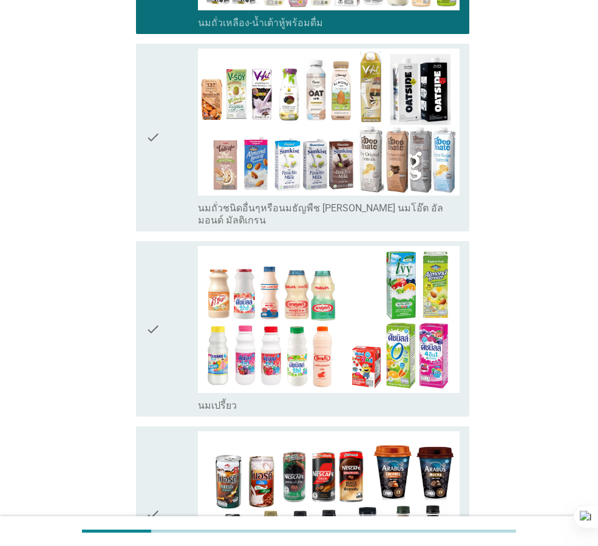
scroll to position [546, 0]
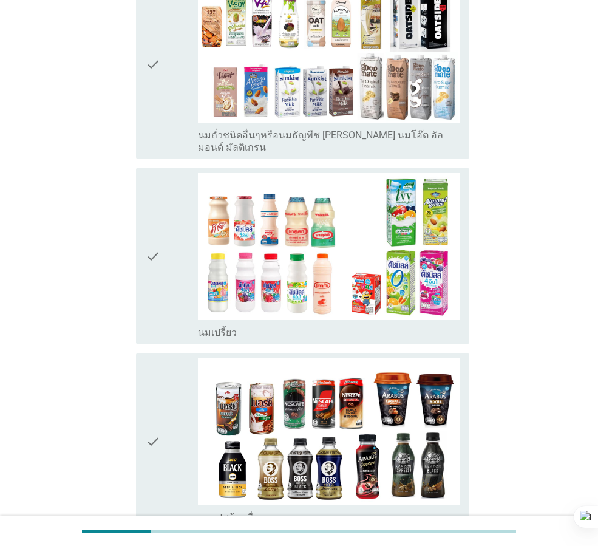
click at [160, 251] on icon "check" at bounding box center [153, 256] width 15 height 166
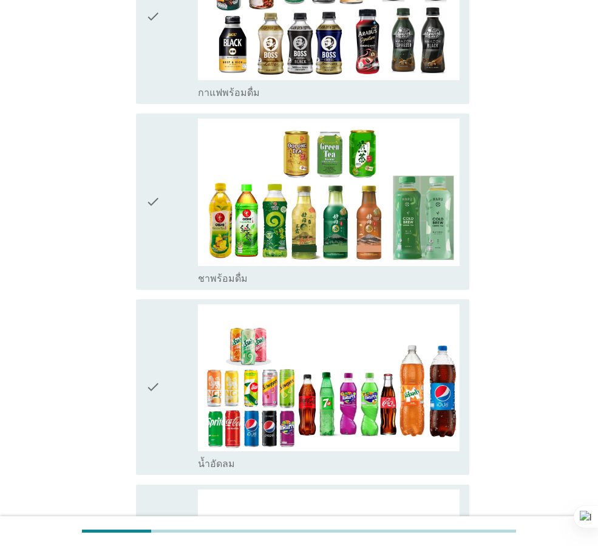
click at [160, 230] on icon "check" at bounding box center [153, 201] width 15 height 166
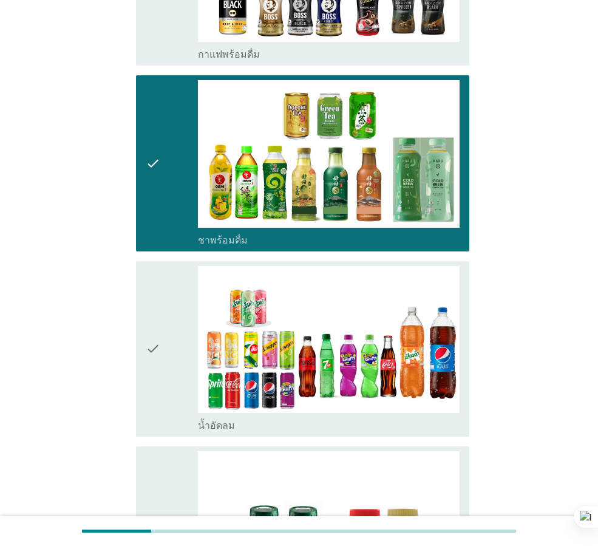
scroll to position [1214, 0]
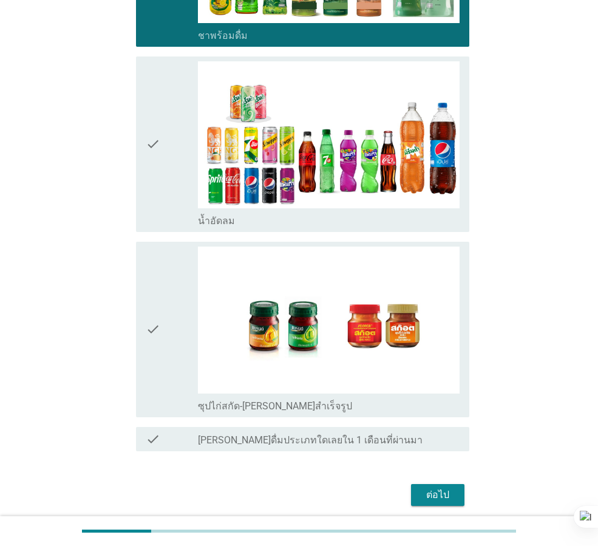
click at [161, 197] on div "check" at bounding box center [172, 144] width 52 height 166
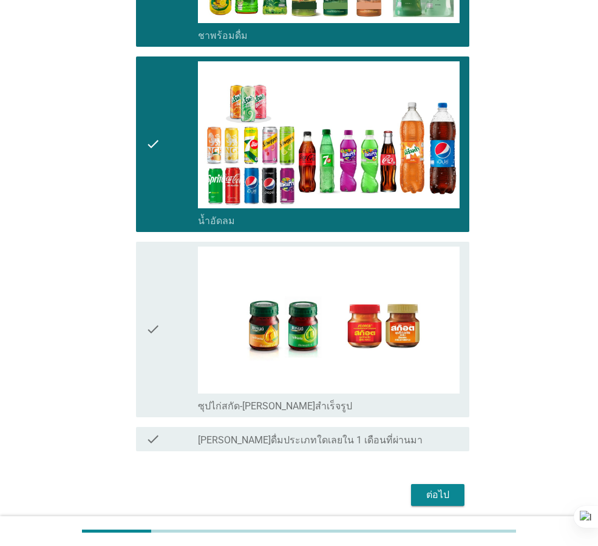
click at [173, 290] on div "check" at bounding box center [172, 329] width 52 height 166
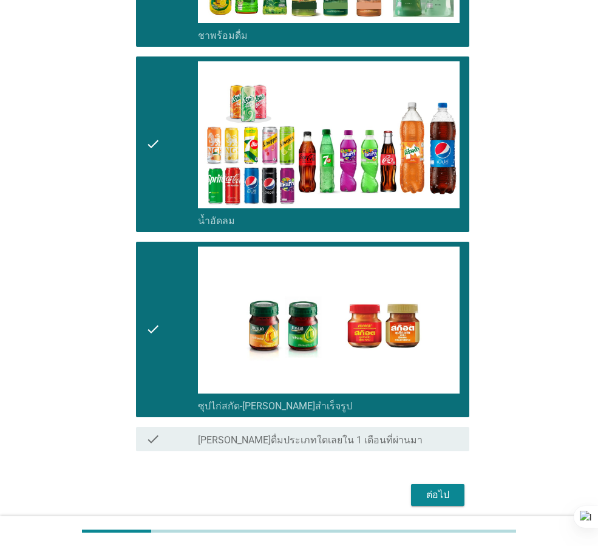
click at [424, 480] on div "ต่อไป" at bounding box center [299, 494] width 340 height 29
click at [431, 487] on div "ต่อไป" at bounding box center [438, 494] width 34 height 15
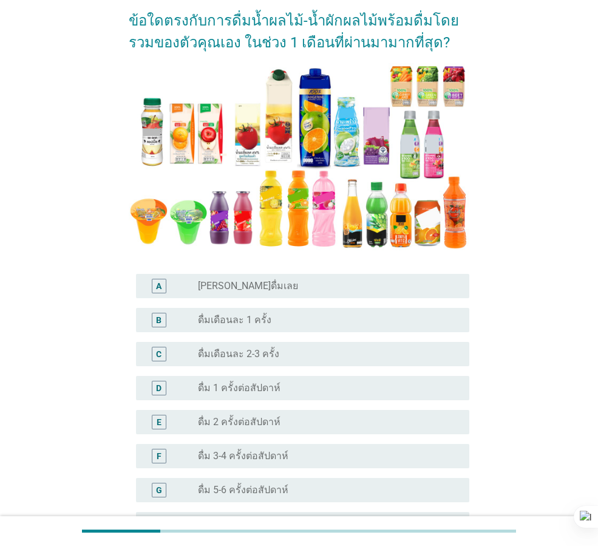
scroll to position [121, 0]
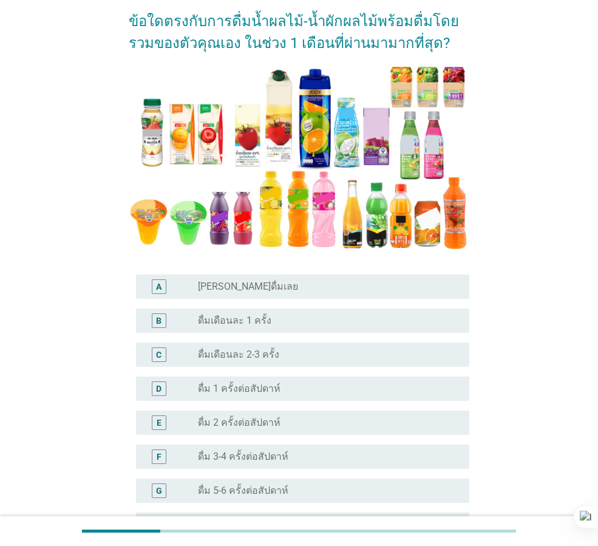
click at [239, 345] on div "C radio_button_unchecked ดื่มเดือนละ 2-3 ครั้ง" at bounding box center [302, 354] width 333 height 24
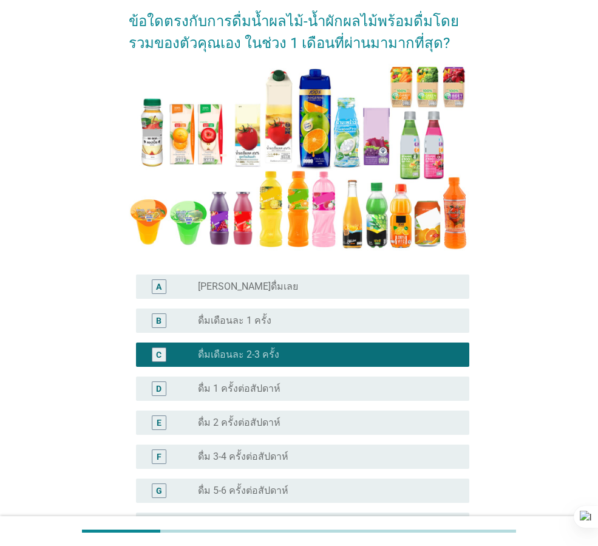
click at [239, 324] on label "ดื่มเดือนละ 1 ครั้ง" at bounding box center [234, 320] width 73 height 12
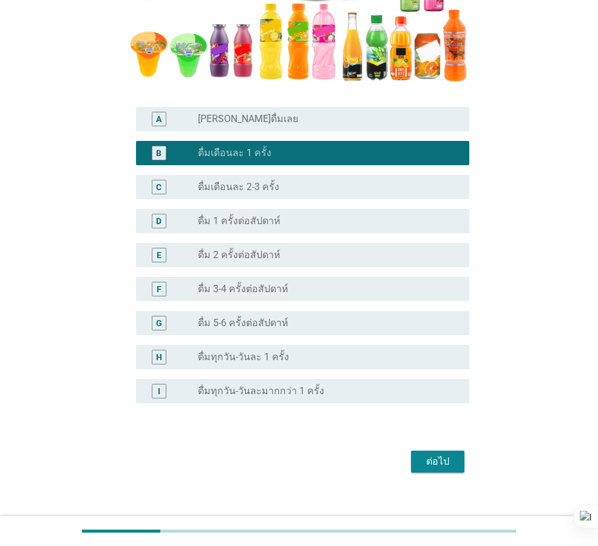
scroll to position [302, 0]
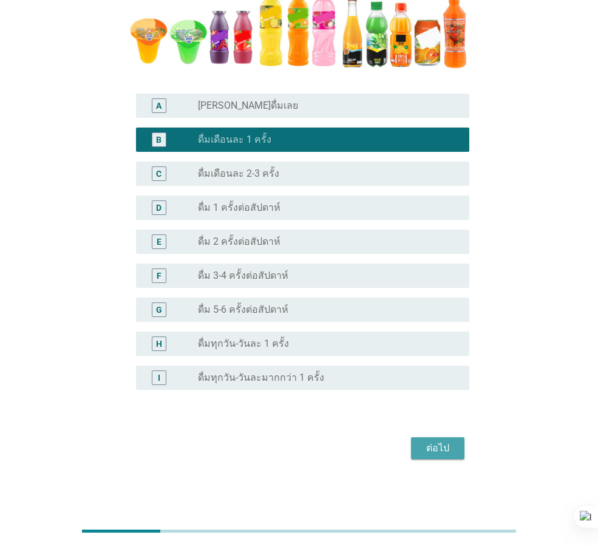
click at [444, 455] on div "ต่อไป" at bounding box center [438, 448] width 34 height 15
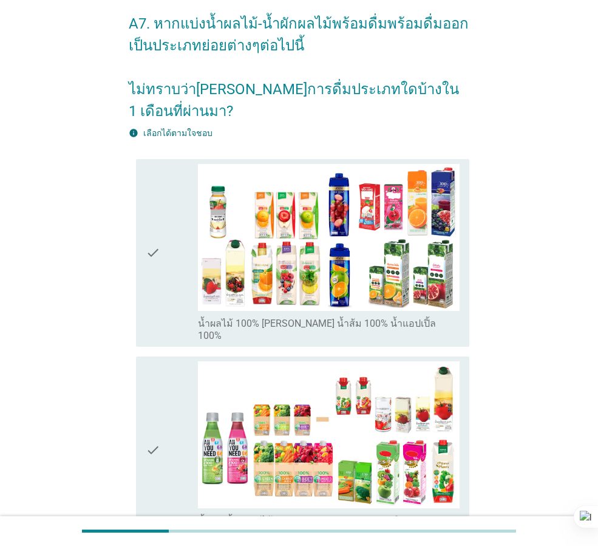
scroll to position [61, 0]
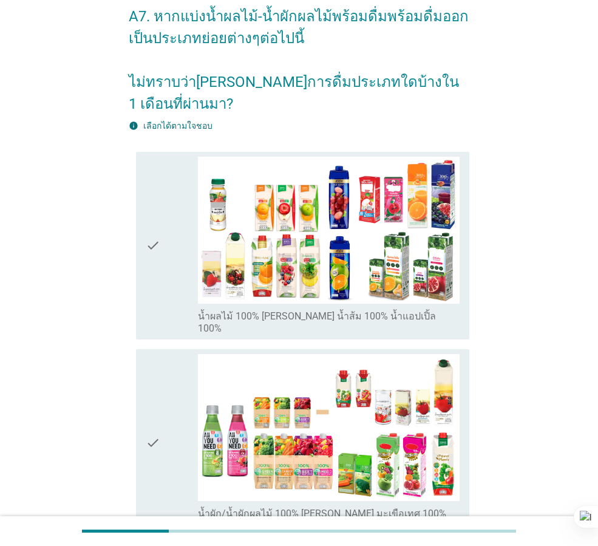
click at [157, 383] on icon "check" at bounding box center [153, 443] width 15 height 178
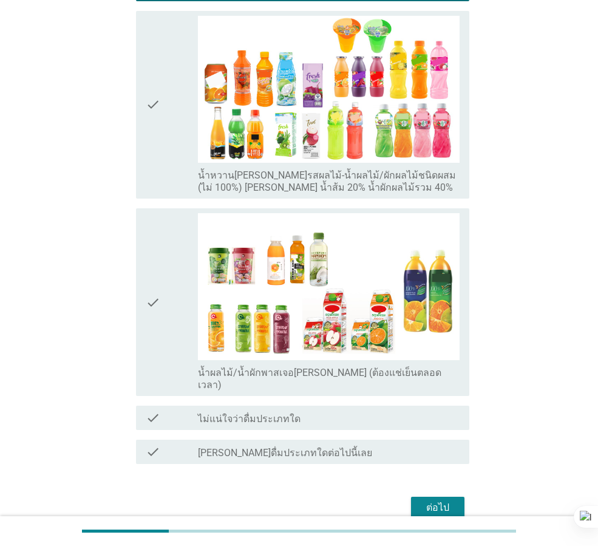
scroll to position [607, 0]
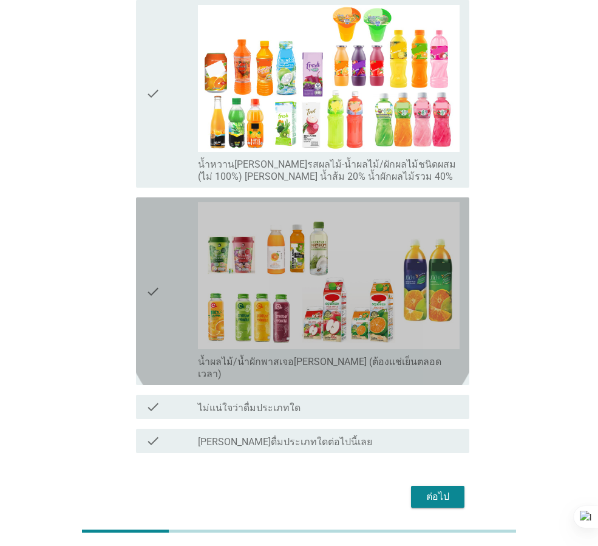
click at [157, 202] on icon "check" at bounding box center [153, 291] width 15 height 178
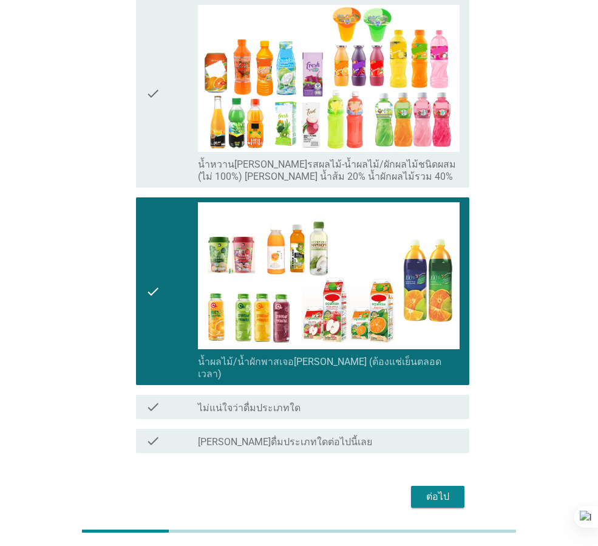
click at [169, 93] on div "check" at bounding box center [172, 94] width 52 height 178
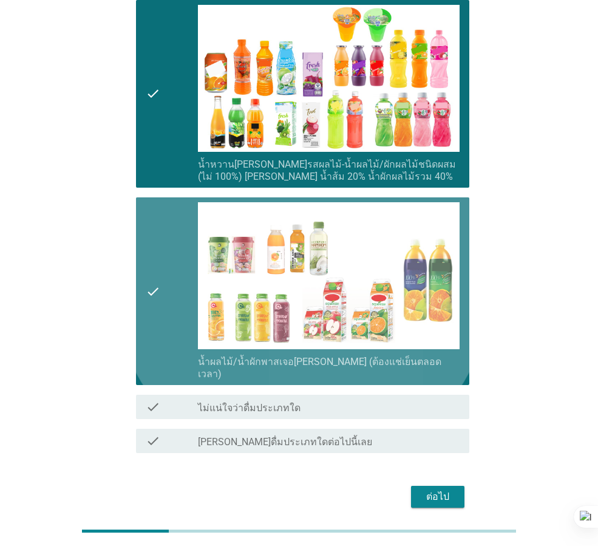
click at [142, 263] on div "check check_box_outline_blank น้ำผลไม้/น้ำผักพาสเจอ[PERSON_NAME] (ต้องแช่เย็นตล…" at bounding box center [302, 291] width 333 height 188
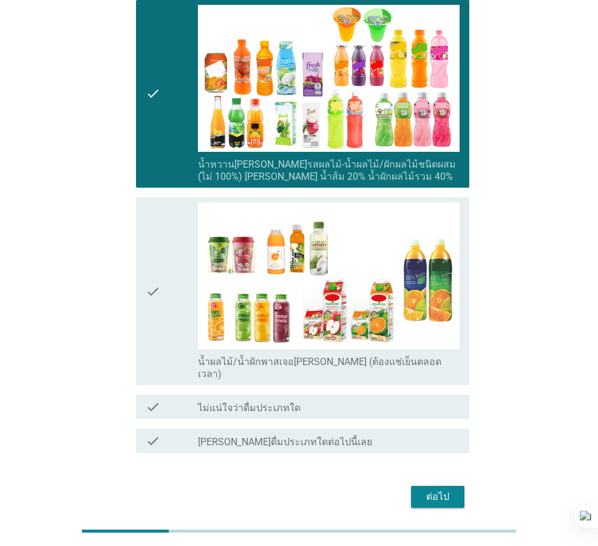
click at [146, 259] on icon "check" at bounding box center [153, 291] width 15 height 178
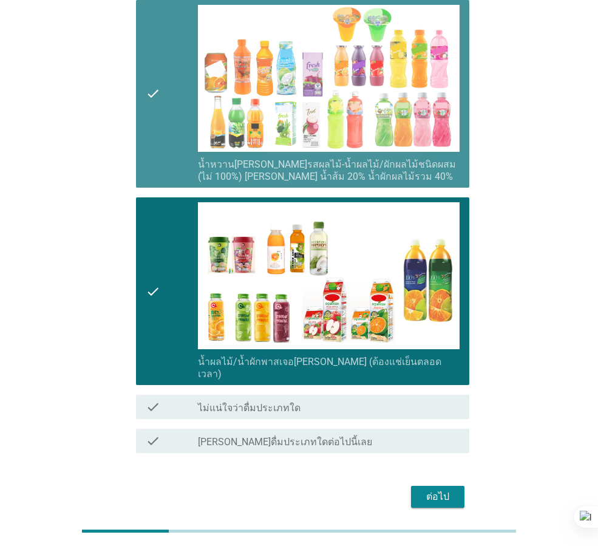
click at [142, 137] on div "check check_box_outline_blank น้ำหวาน[PERSON_NAME]รสผลไม้-น้ำผลไม้/ผักผลไม้ชนิด…" at bounding box center [302, 94] width 333 height 188
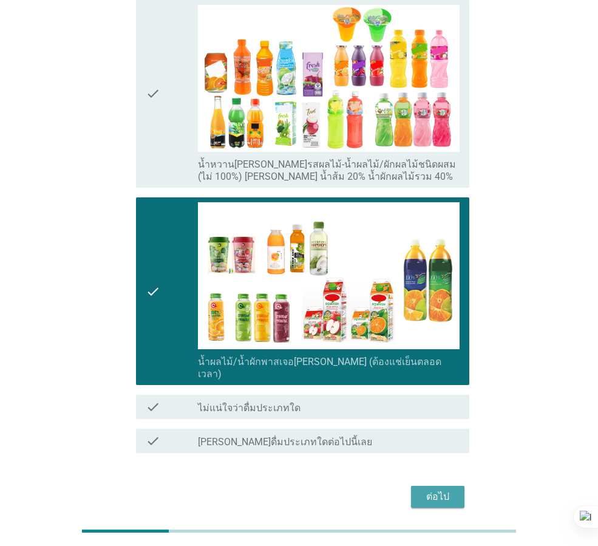
click at [451, 489] on div "ต่อไป" at bounding box center [438, 496] width 34 height 15
